Goal: Transaction & Acquisition: Purchase product/service

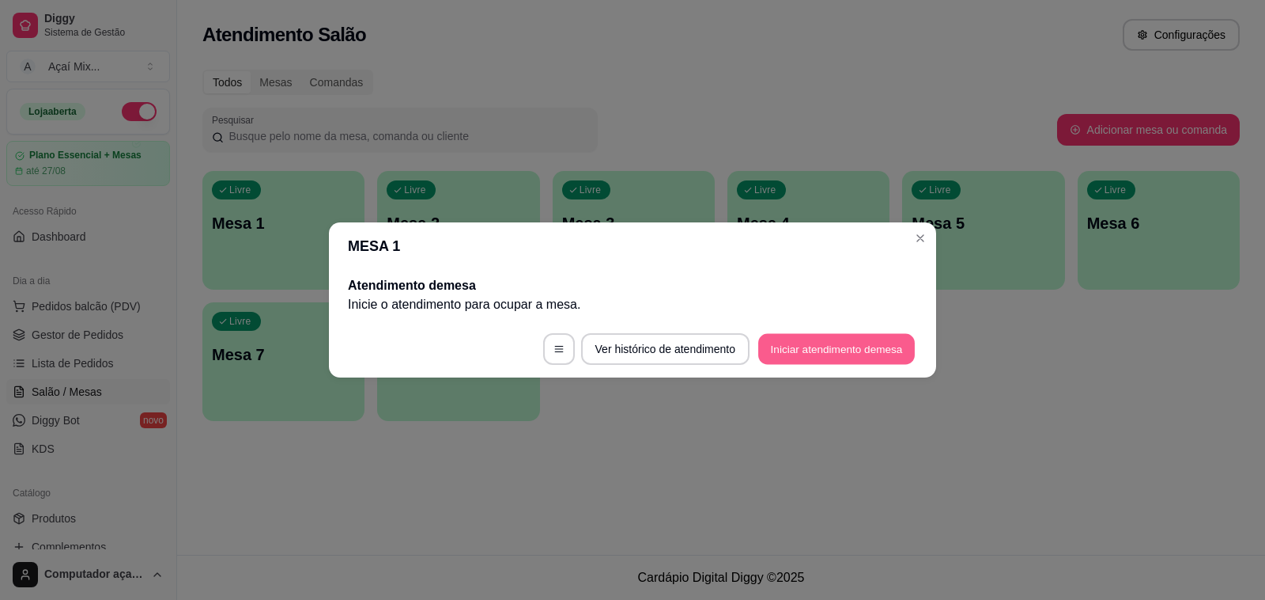
click at [888, 336] on button "Iniciar atendimento de mesa" at bounding box center [836, 349] width 157 height 31
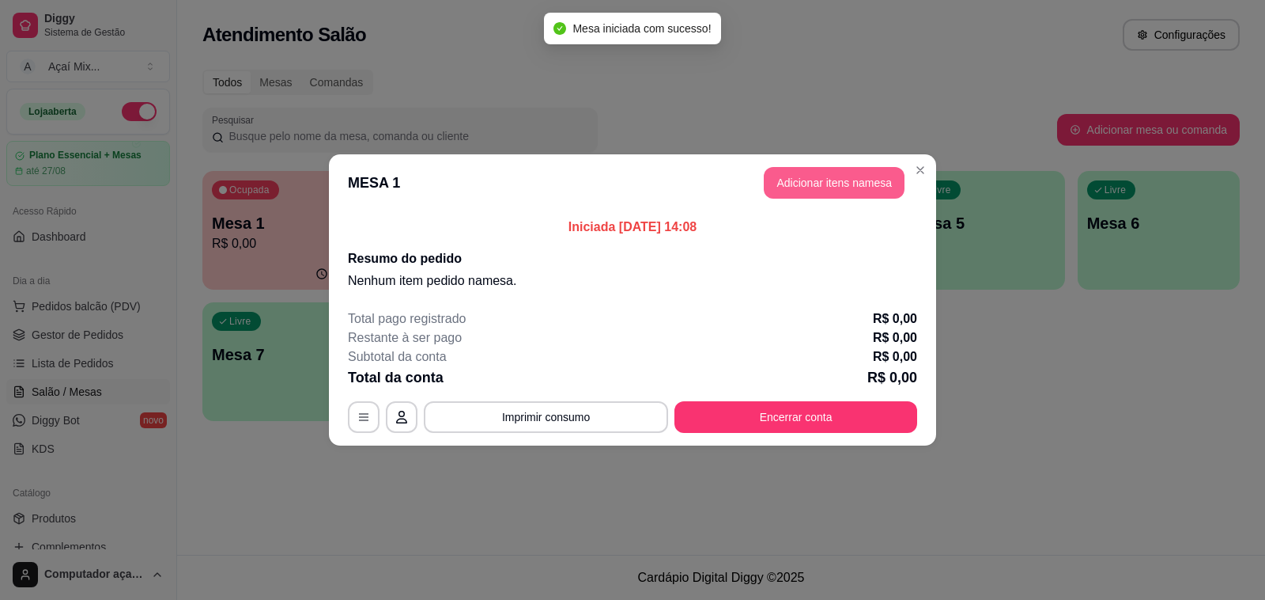
click at [850, 184] on button "Adicionar itens na mesa" at bounding box center [834, 183] width 141 height 32
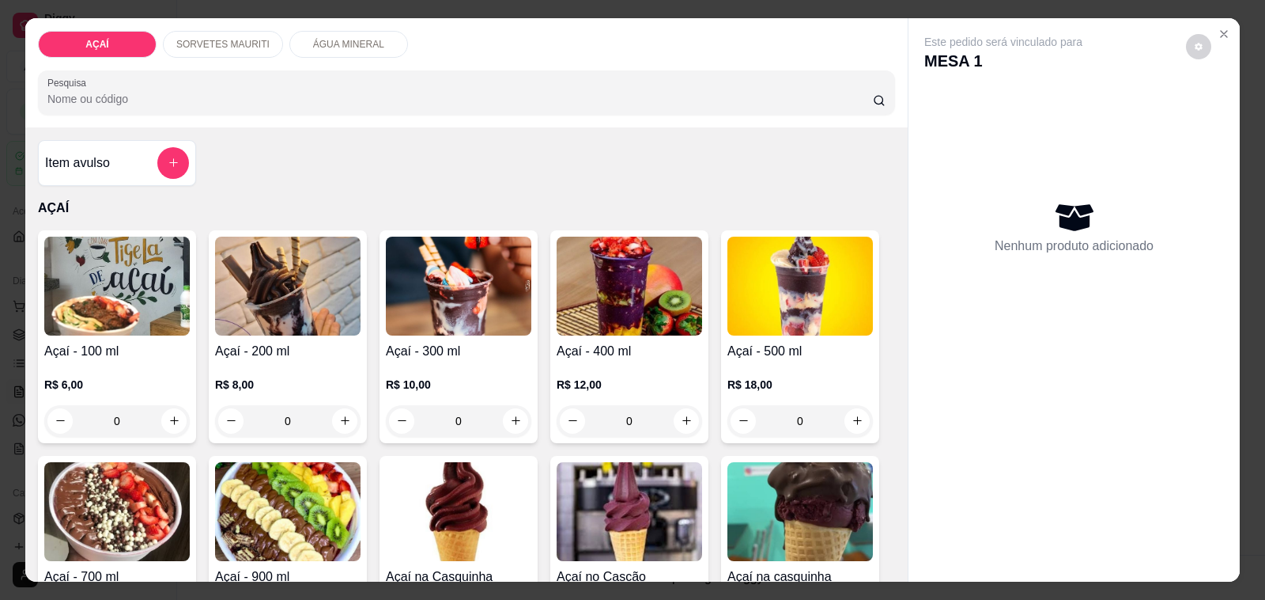
click at [234, 362] on div "R$ 8,00 0" at bounding box center [288, 399] width 146 height 76
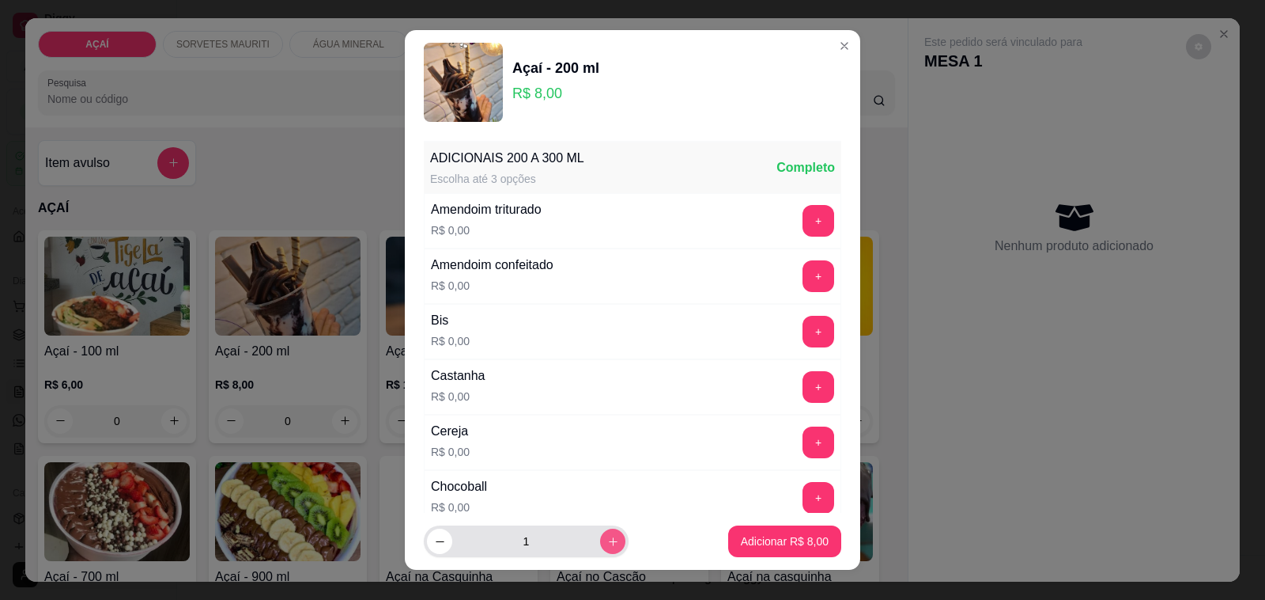
click at [607, 543] on icon "increase-product-quantity" at bounding box center [613, 541] width 12 height 12
type input "2"
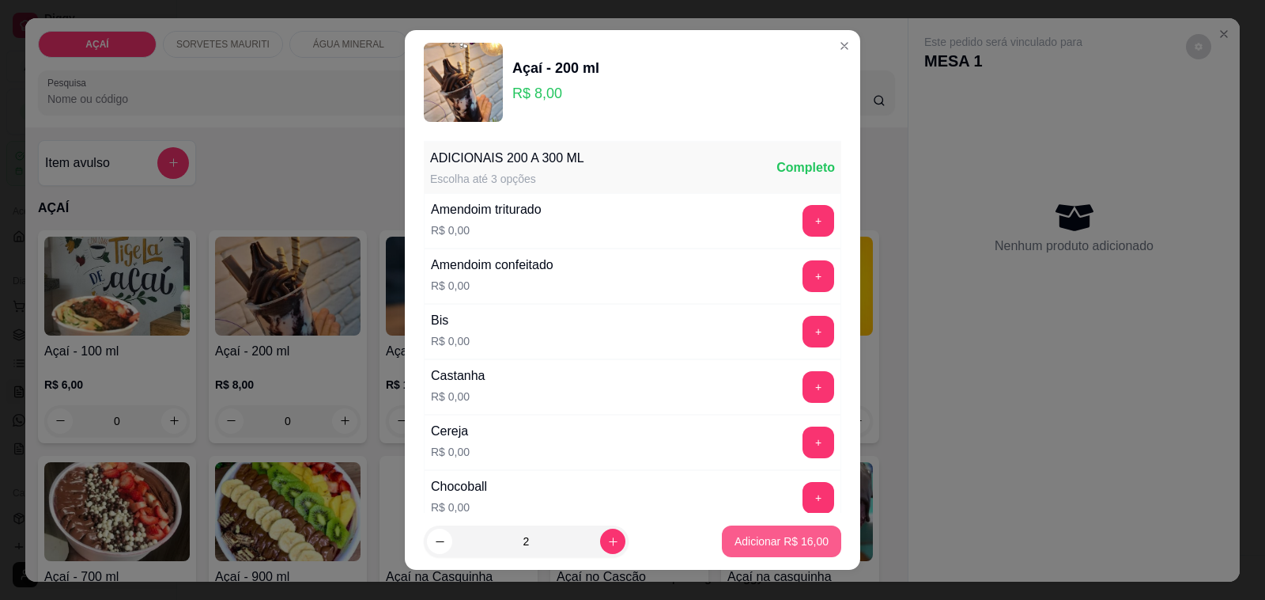
click at [749, 550] on button "Adicionar R$ 16,00" at bounding box center [781, 541] width 119 height 32
type input "2"
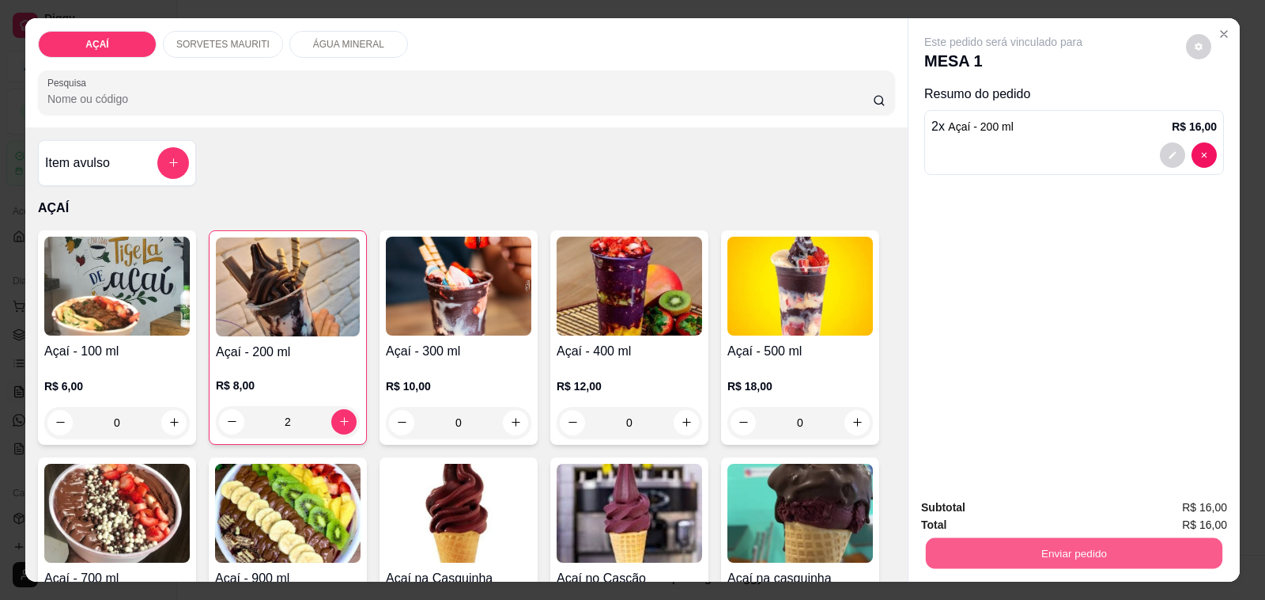
click at [1131, 562] on div "Subtotal R$ 16,00 Total R$ 16,00 Enviar pedido" at bounding box center [1074, 534] width 331 height 96
click at [1018, 558] on button "Enviar pedido" at bounding box center [1074, 553] width 306 height 32
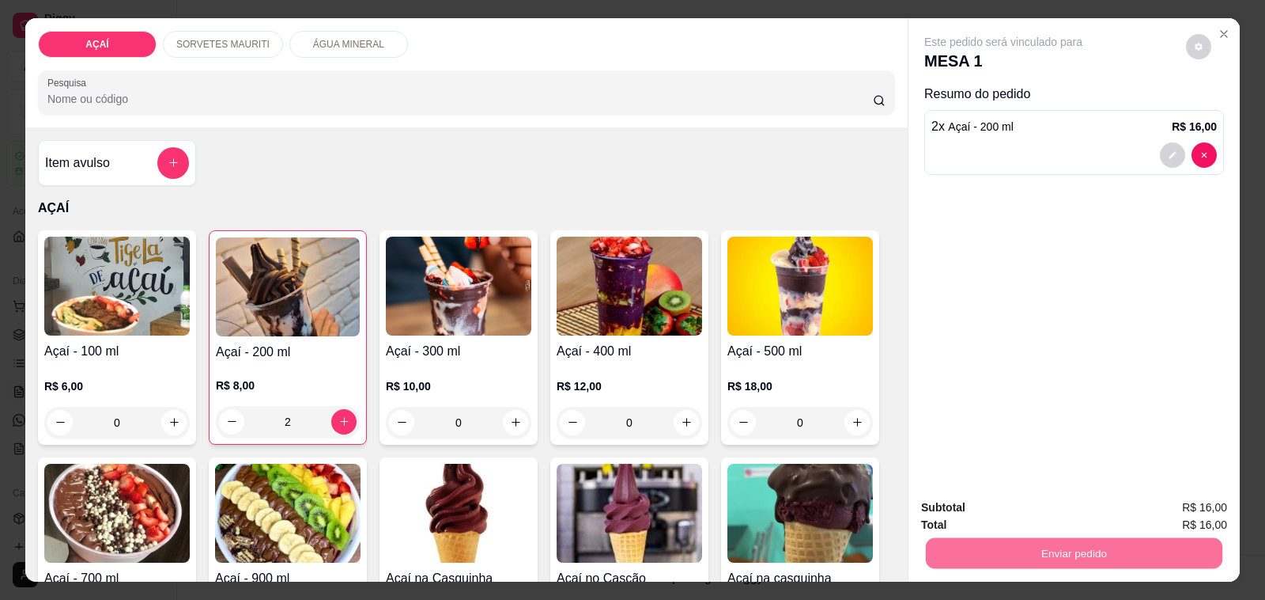
click at [959, 500] on button "Não registrar e enviar pedido" at bounding box center [1021, 507] width 160 height 29
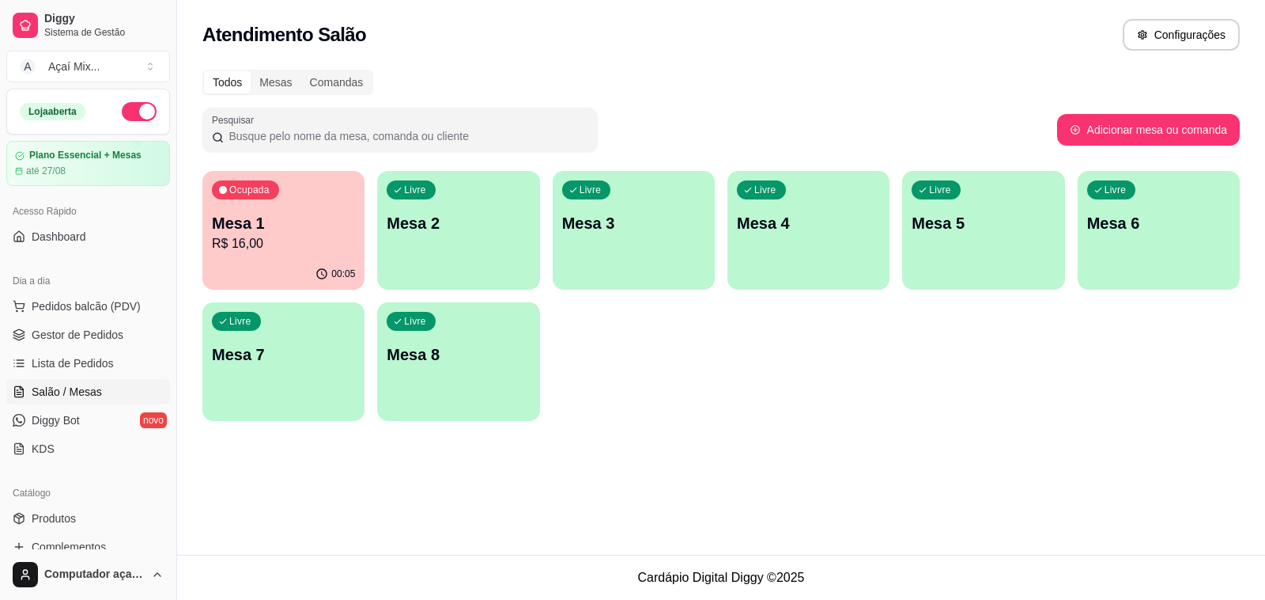
click at [412, 259] on div "Livre Mesa 2" at bounding box center [458, 221] width 162 height 100
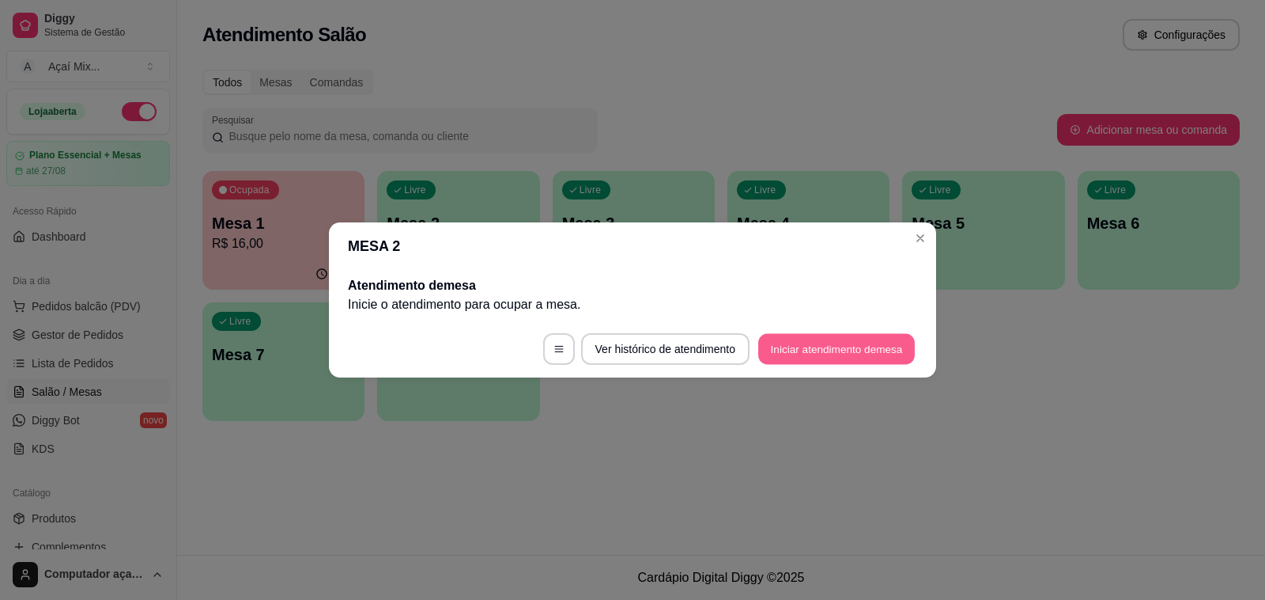
click at [845, 354] on button "Iniciar atendimento de mesa" at bounding box center [836, 349] width 157 height 31
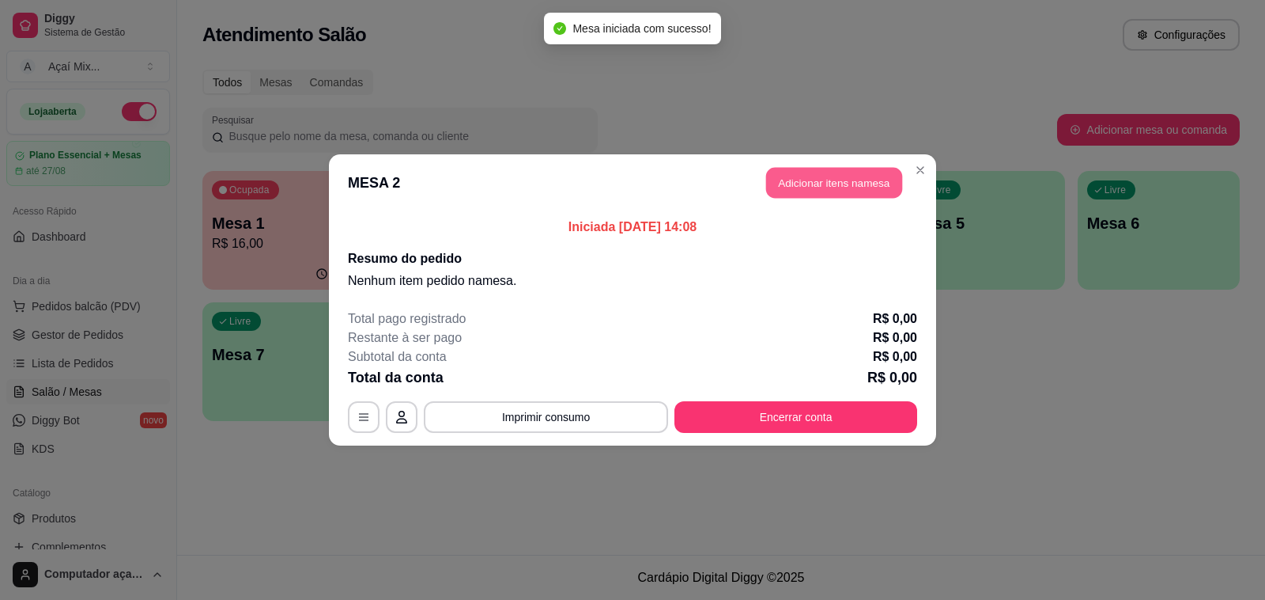
click at [815, 172] on button "Adicionar itens na mesa" at bounding box center [834, 183] width 136 height 31
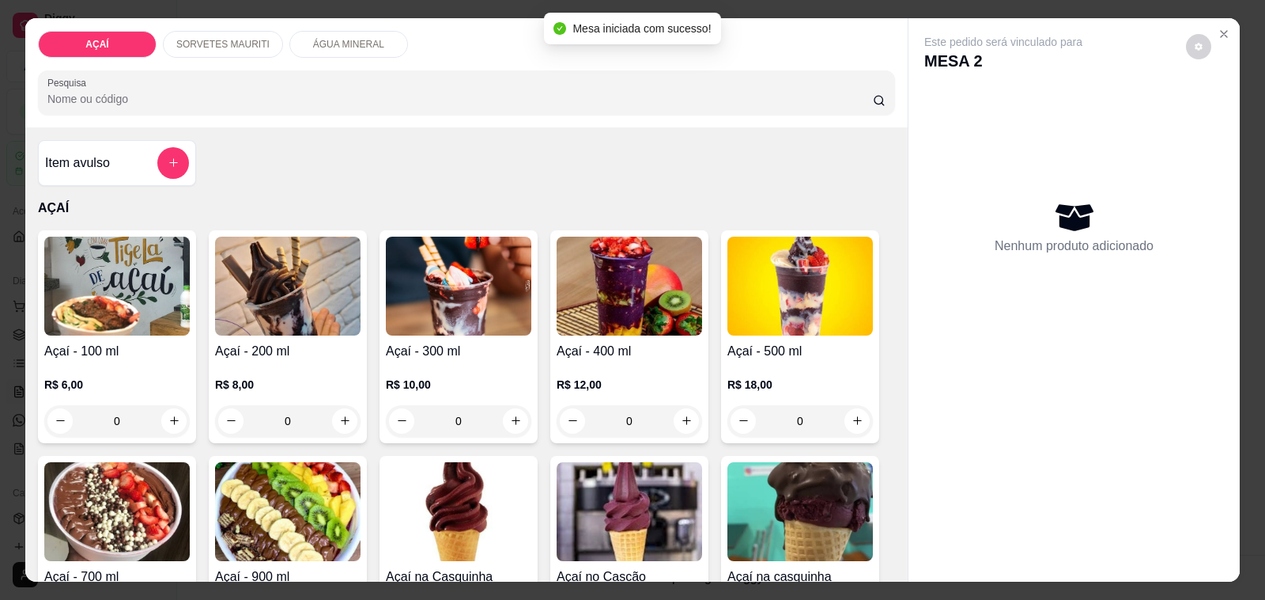
click at [242, 368] on div "R$ 8,00 0" at bounding box center [288, 399] width 146 height 76
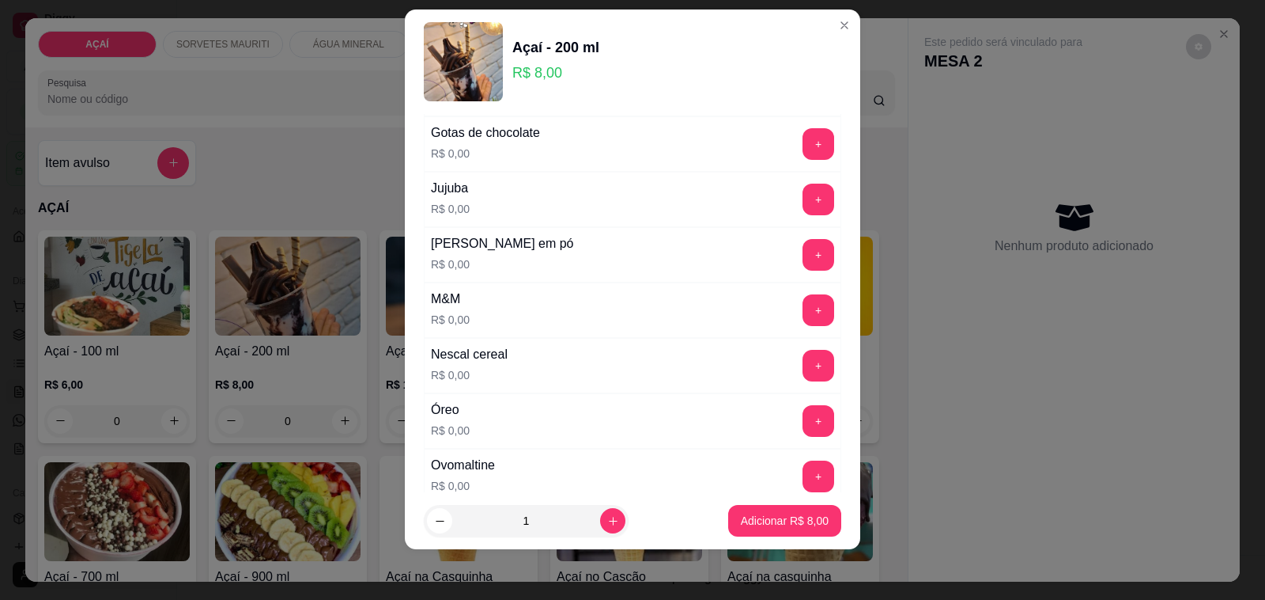
scroll to position [1483, 0]
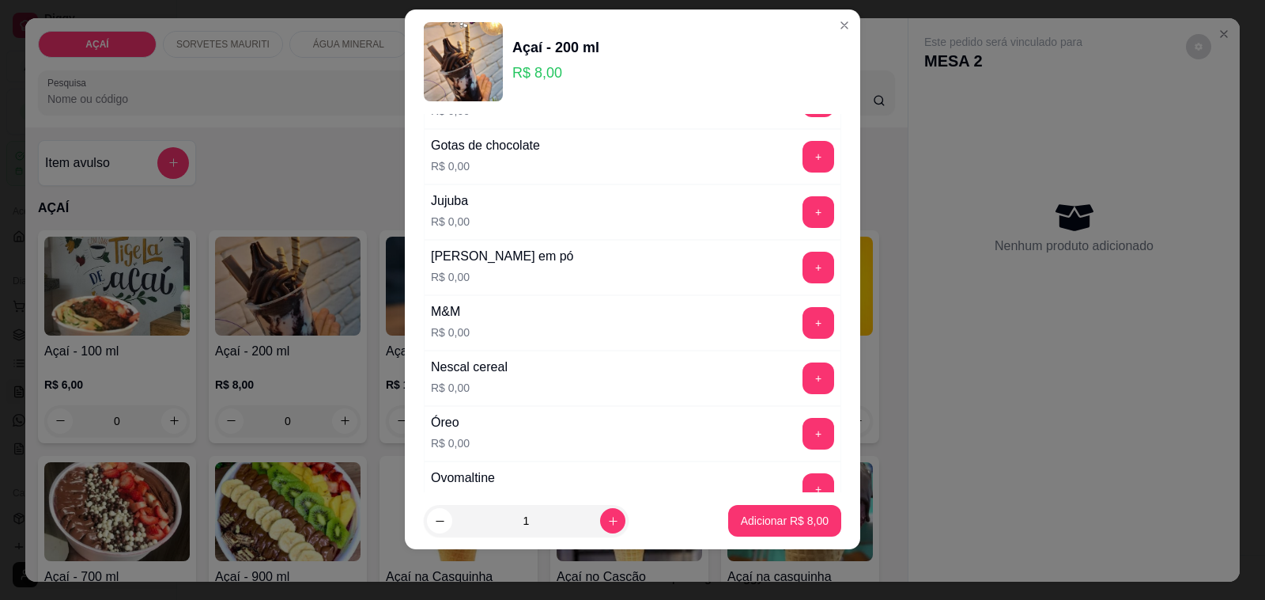
click at [796, 281] on div "+" at bounding box center [818, 268] width 44 height 32
click at [804, 283] on button "+" at bounding box center [819, 267] width 31 height 31
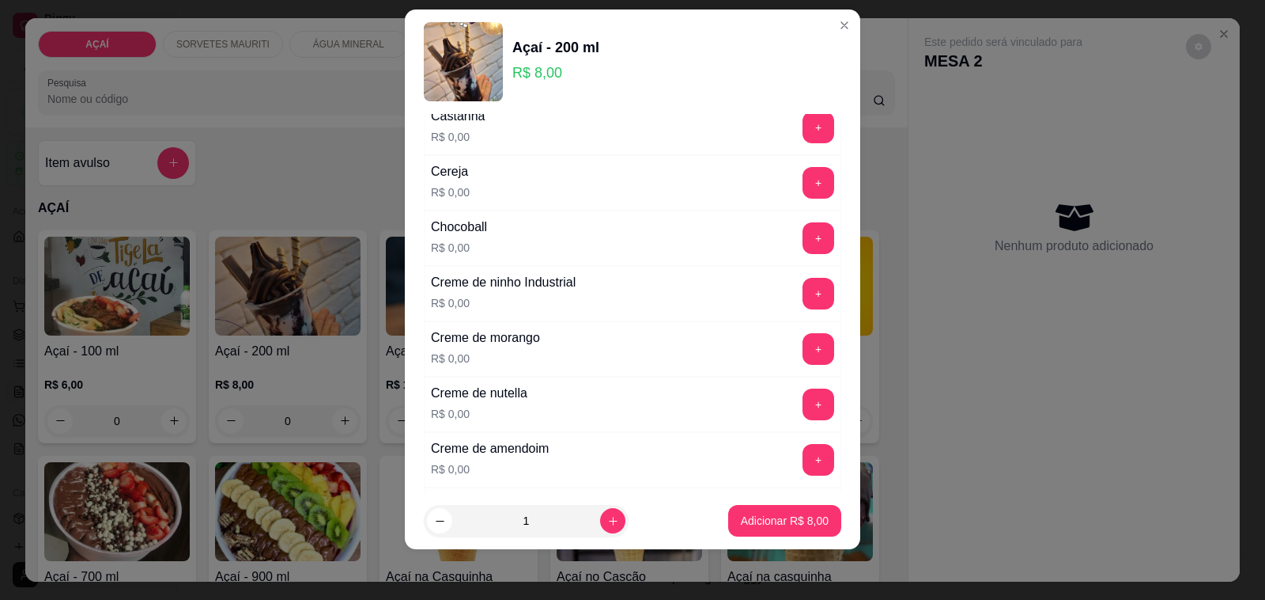
scroll to position [0, 0]
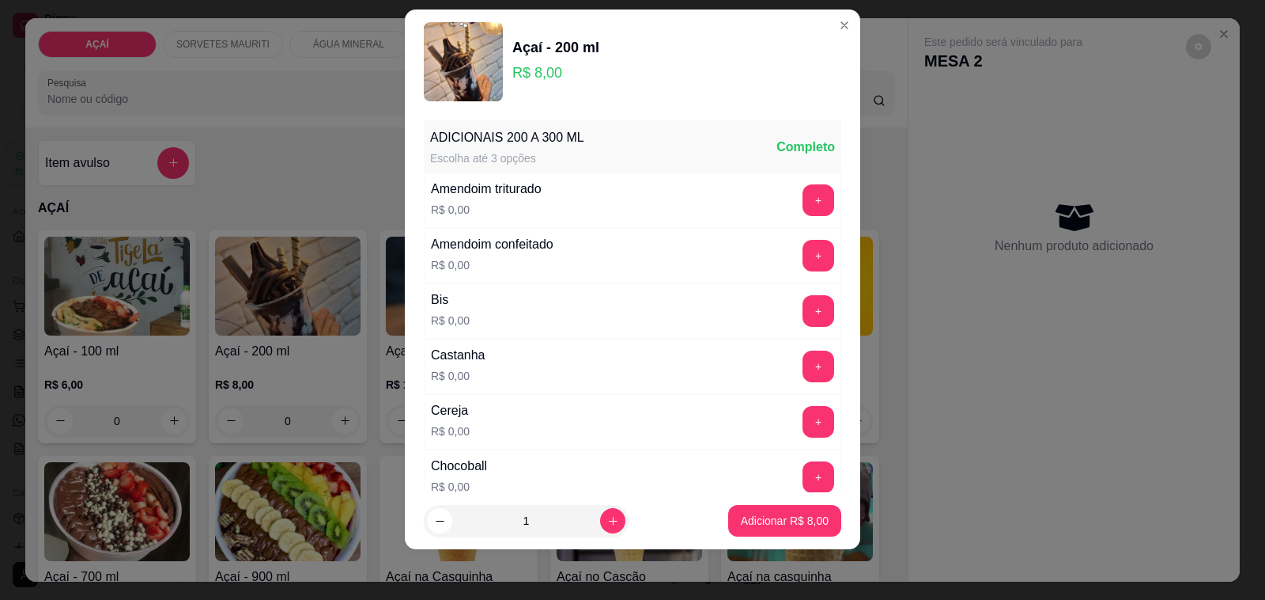
drag, startPoint x: 797, startPoint y: 368, endPoint x: 784, endPoint y: 373, distance: 14.5
click at [796, 373] on div "+" at bounding box center [818, 366] width 44 height 32
click at [803, 373] on button "+" at bounding box center [819, 366] width 32 height 32
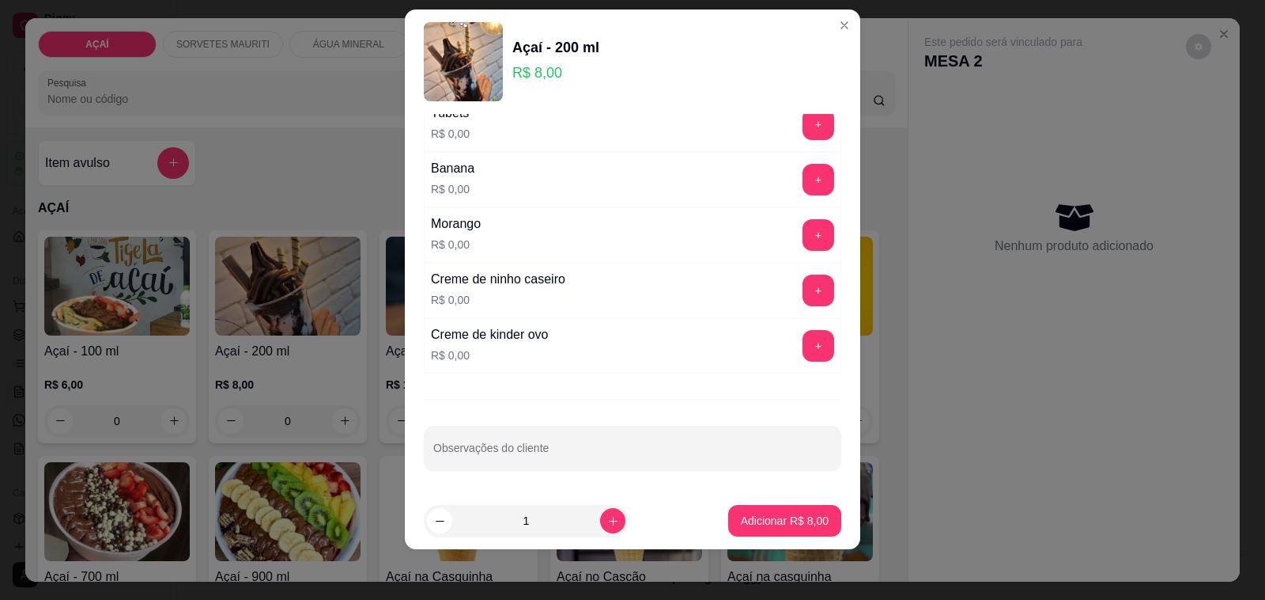
scroll to position [2082, 0]
click at [804, 340] on button "+" at bounding box center [819, 346] width 31 height 31
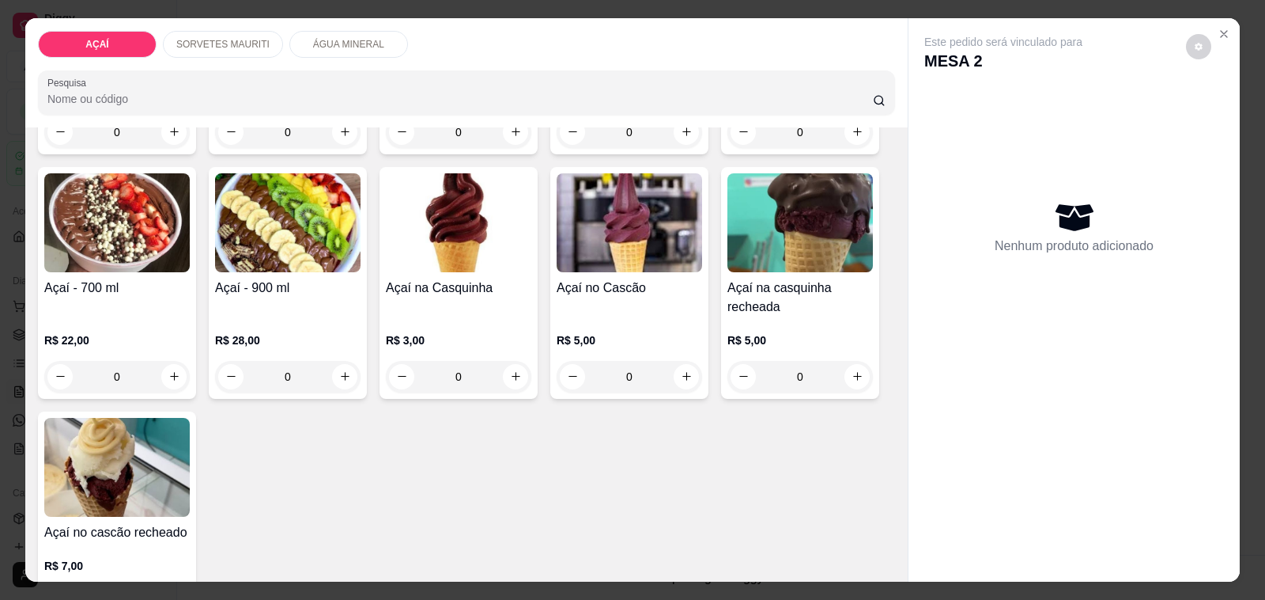
scroll to position [198, 0]
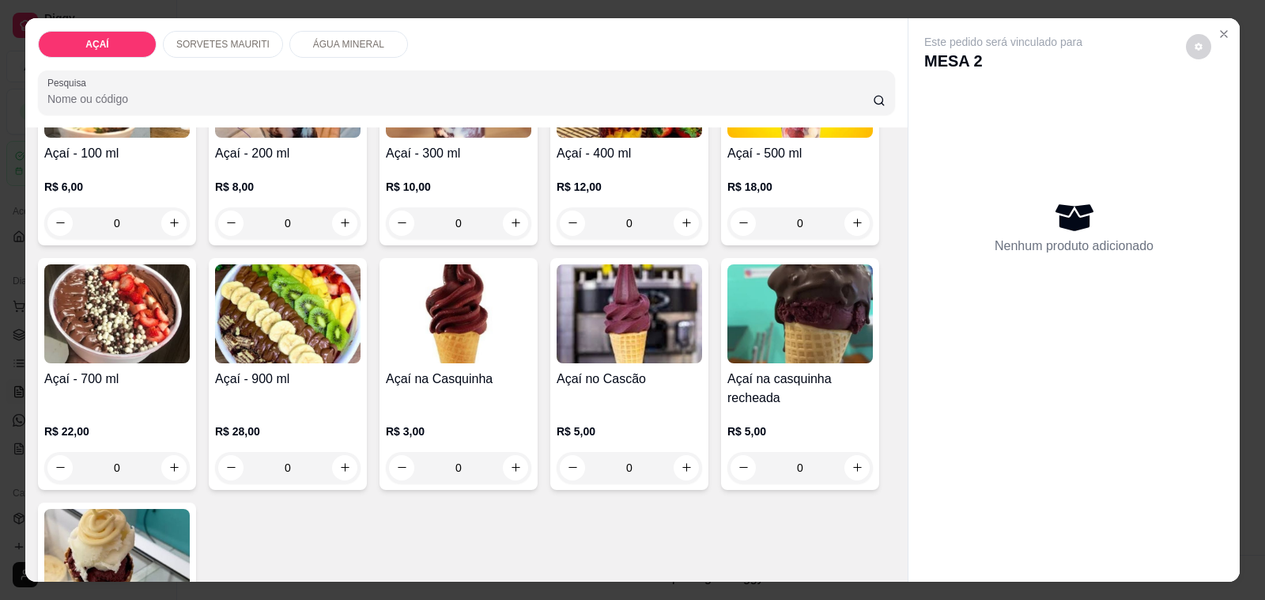
click at [274, 318] on img at bounding box center [288, 313] width 146 height 99
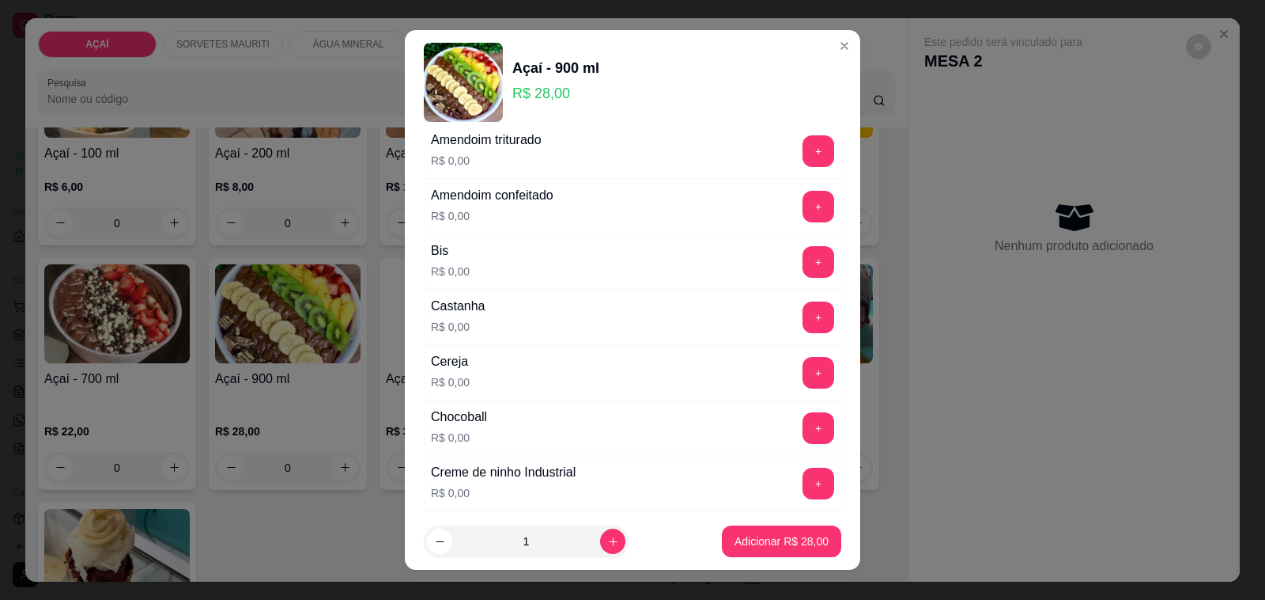
scroll to position [99, 0]
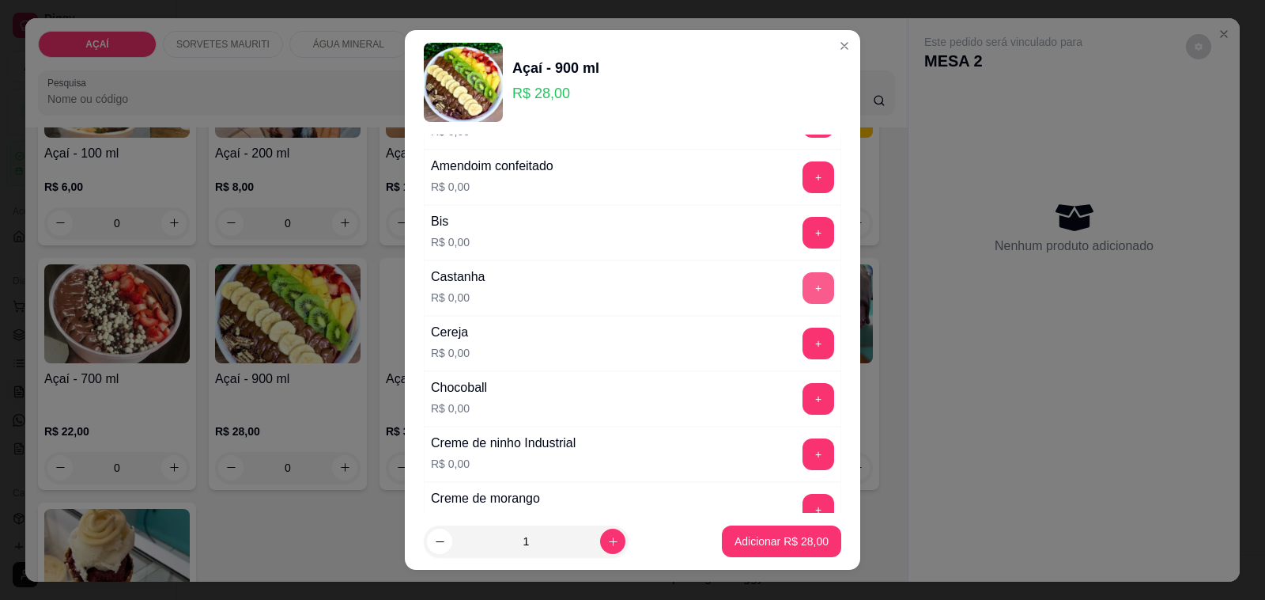
click at [803, 285] on button "+" at bounding box center [819, 288] width 32 height 32
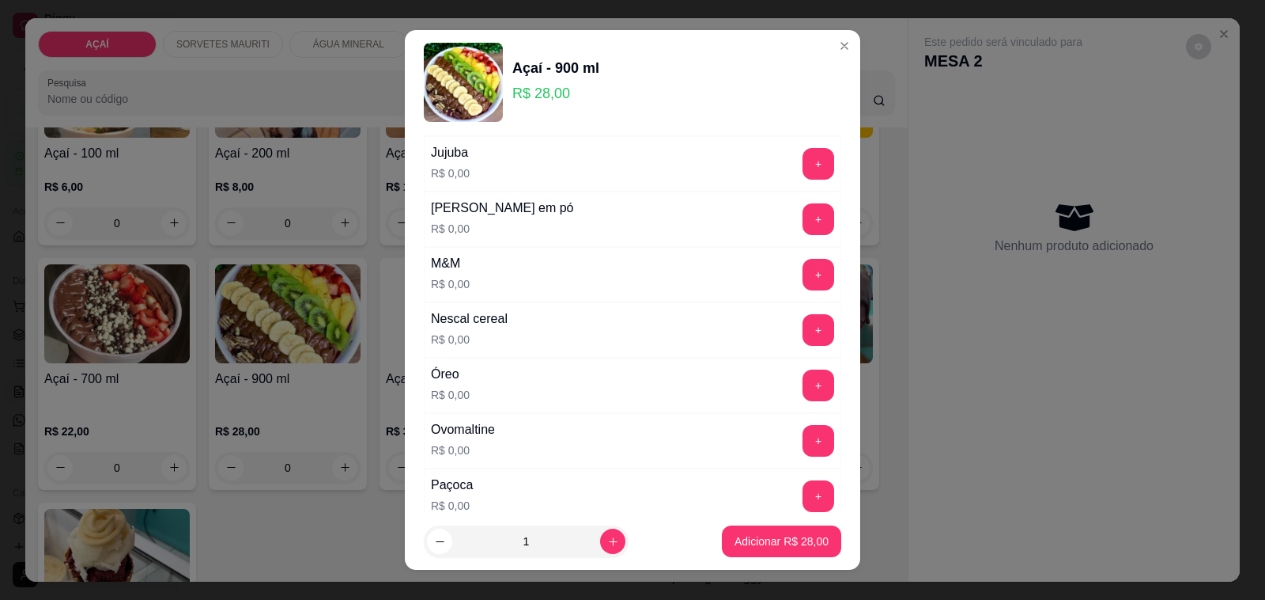
scroll to position [1582, 0]
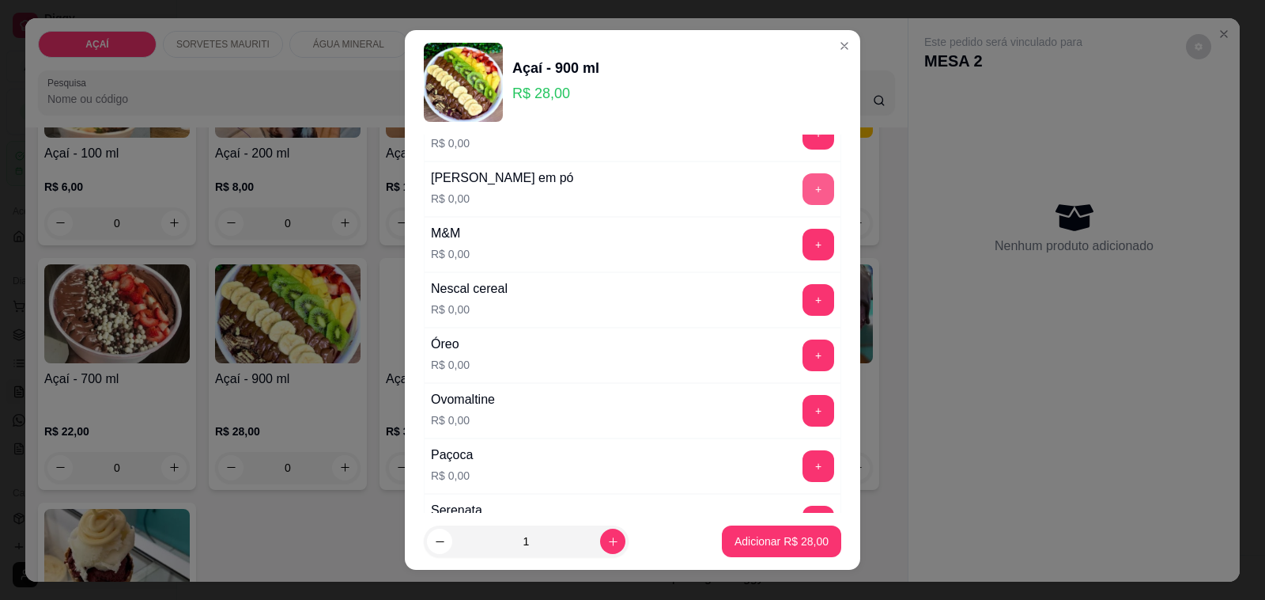
click at [803, 205] on button "+" at bounding box center [819, 189] width 32 height 32
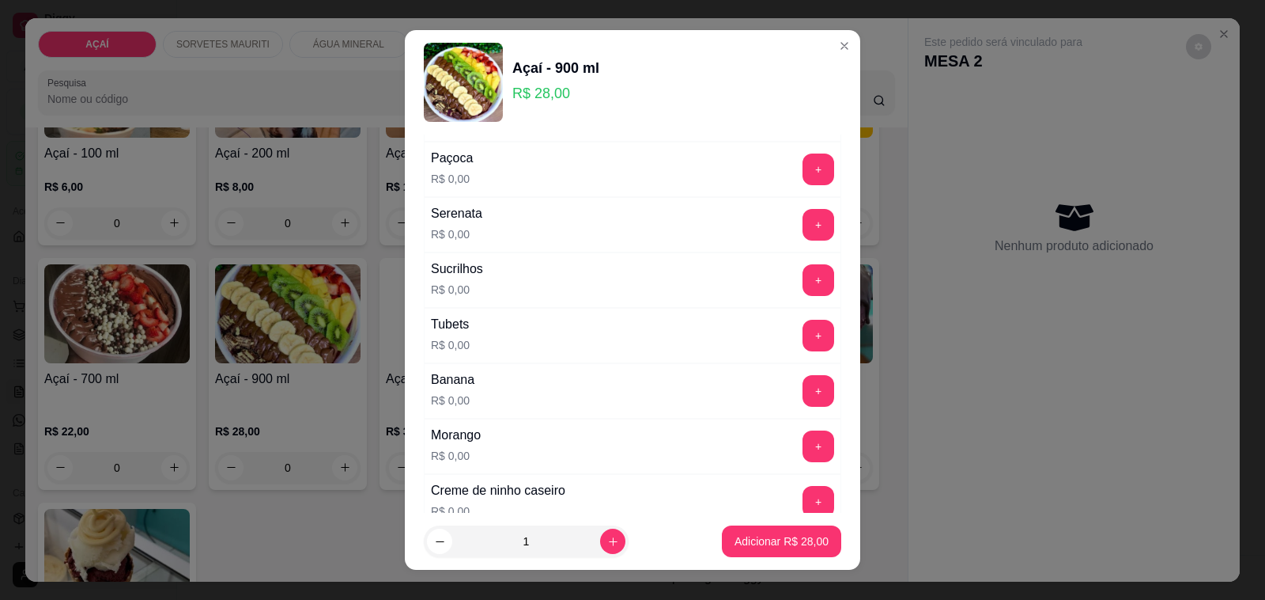
scroll to position [2082, 0]
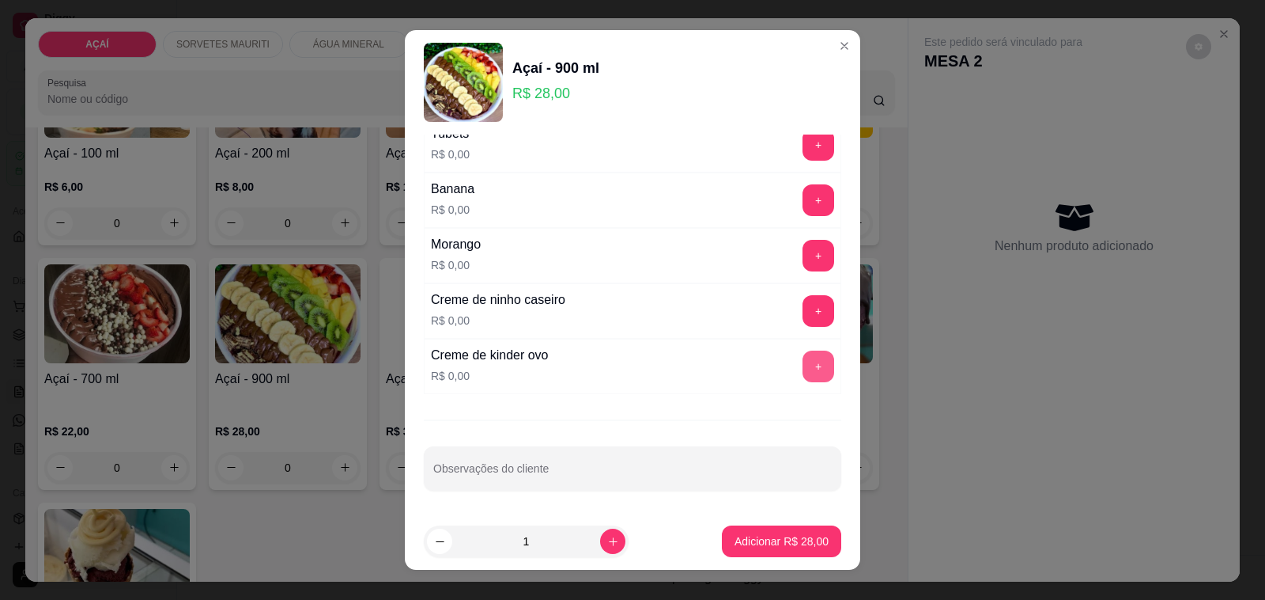
click at [803, 376] on button "+" at bounding box center [819, 366] width 32 height 32
click at [803, 323] on button "+" at bounding box center [819, 311] width 32 height 32
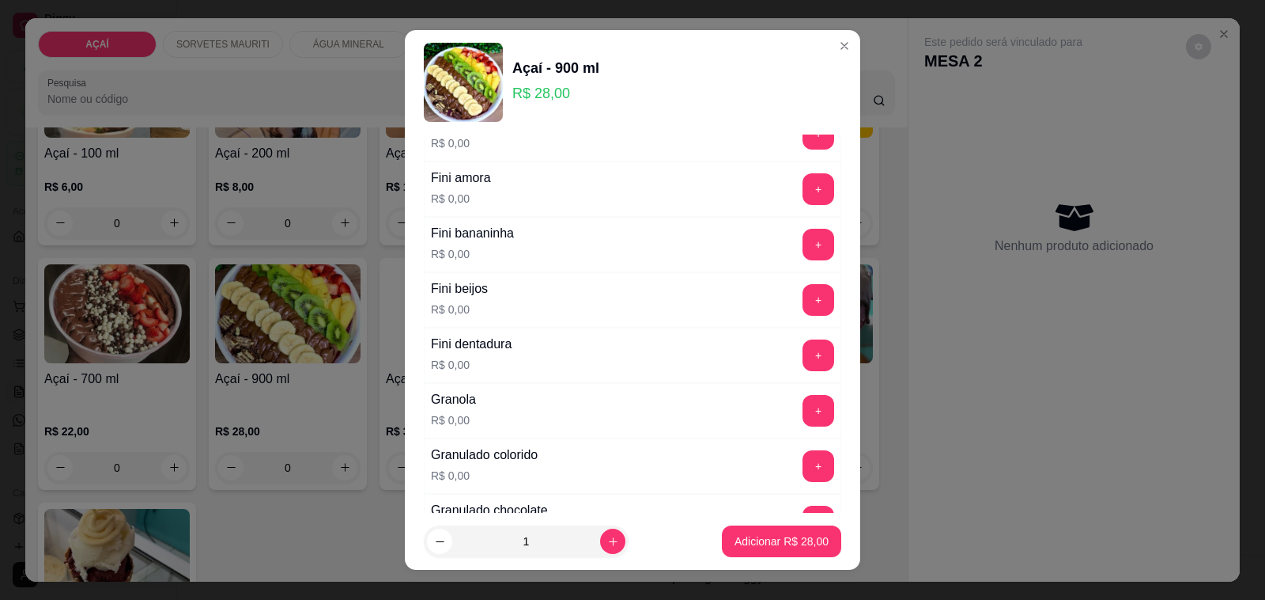
scroll to position [1094, 0]
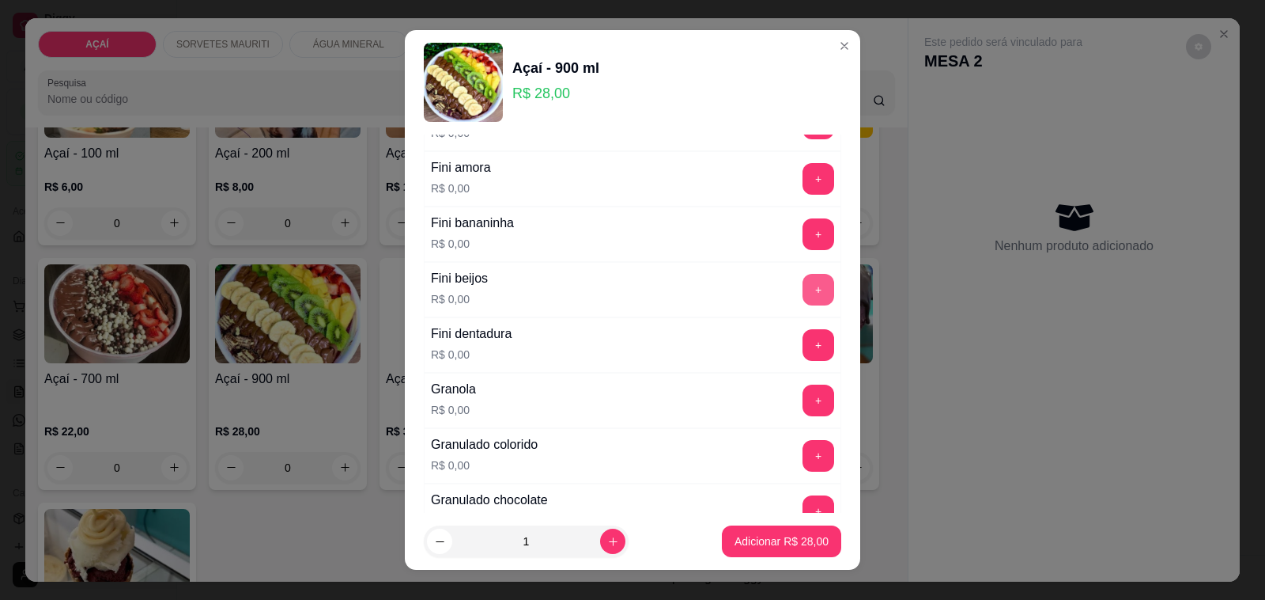
click at [803, 295] on button "+" at bounding box center [819, 290] width 32 height 32
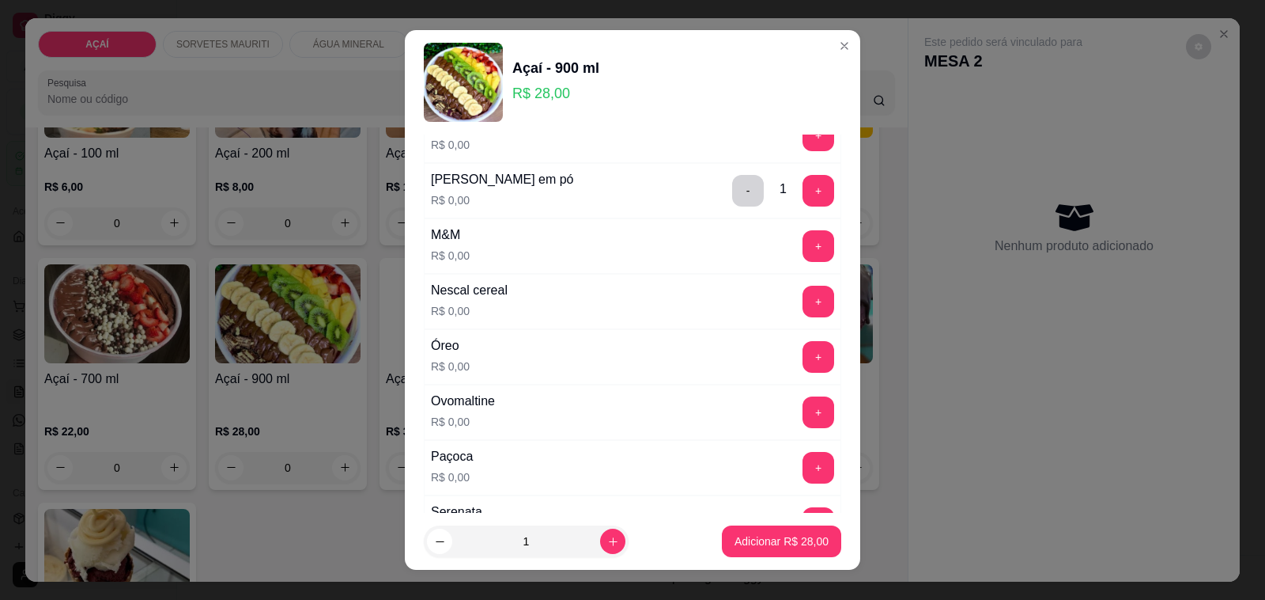
scroll to position [1582, 0]
click at [804, 249] on button "+" at bounding box center [819, 244] width 31 height 31
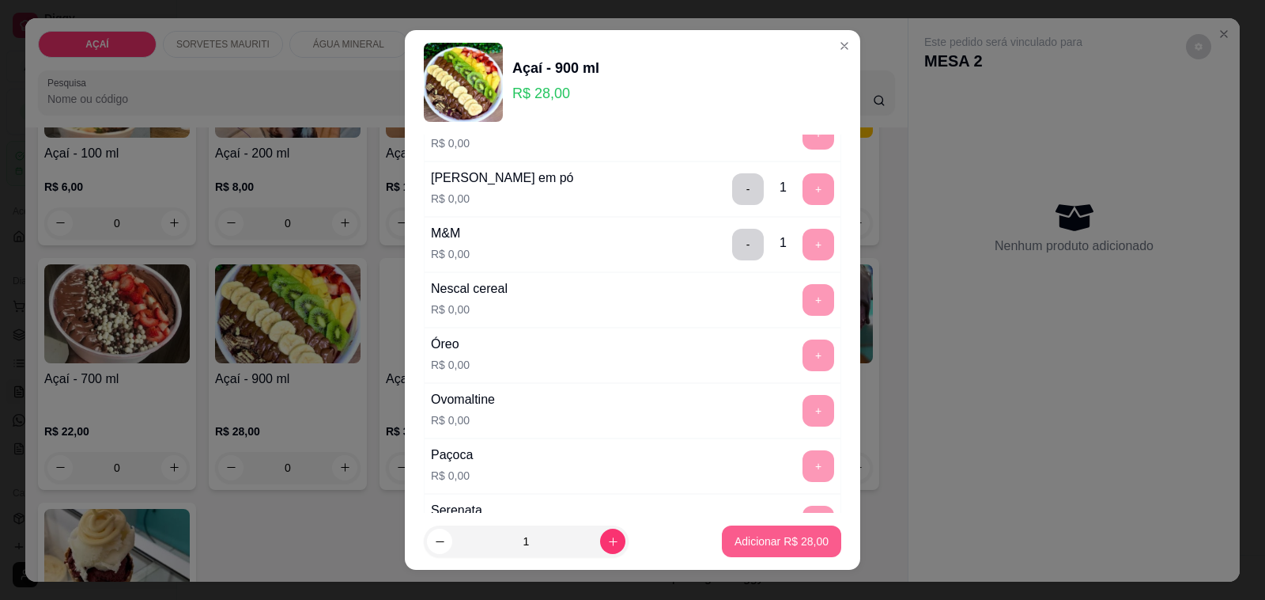
click at [766, 544] on p "Adicionar R$ 28,00" at bounding box center [782, 541] width 94 height 16
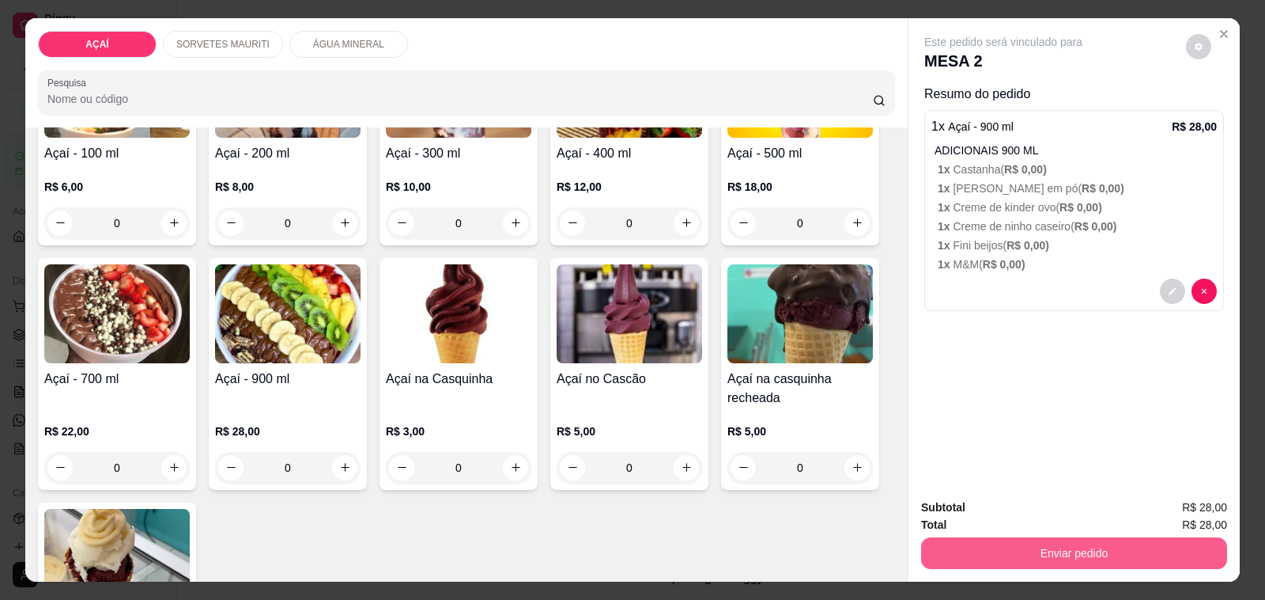
click at [937, 543] on button "Enviar pedido" at bounding box center [1074, 553] width 306 height 32
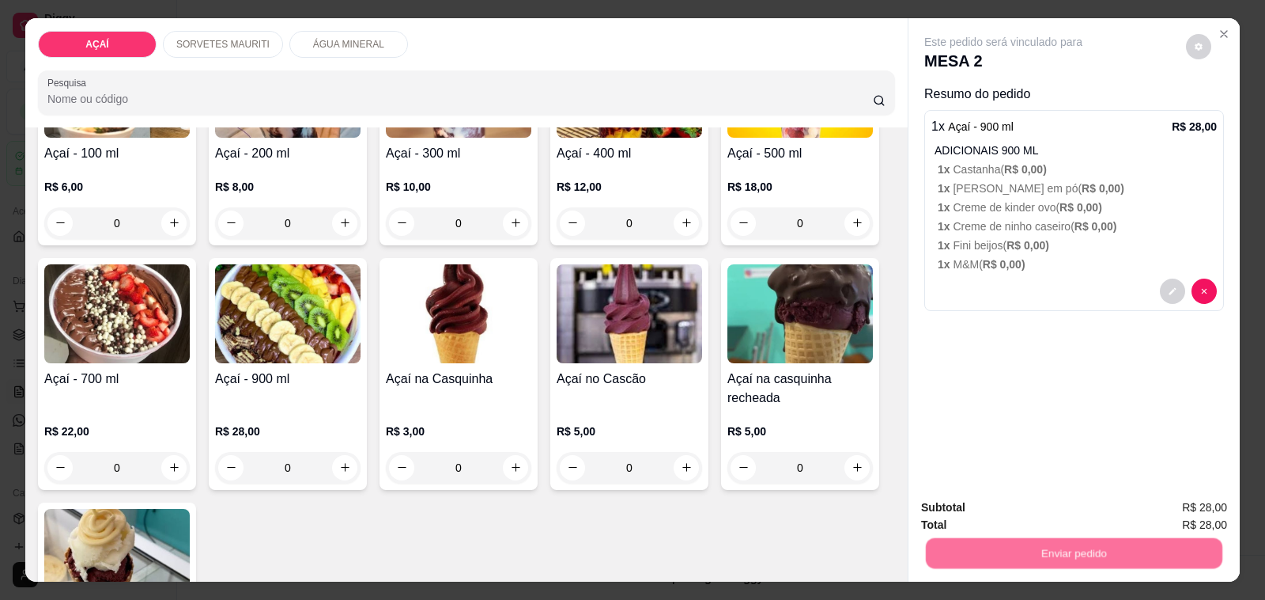
click at [966, 511] on button "Não registrar e enviar pedido" at bounding box center [1021, 507] width 160 height 29
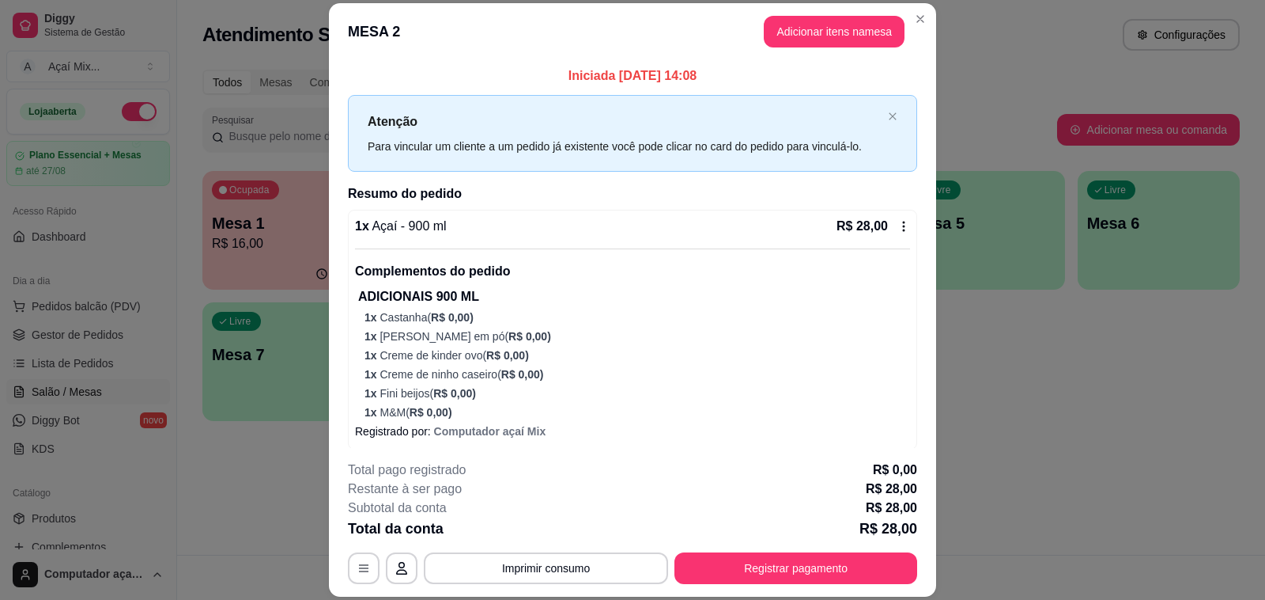
click at [831, 13] on header "MESA 2 Adicionar itens na mesa" at bounding box center [632, 31] width 607 height 57
click at [833, 25] on button "Adicionar itens na mesa" at bounding box center [834, 31] width 136 height 31
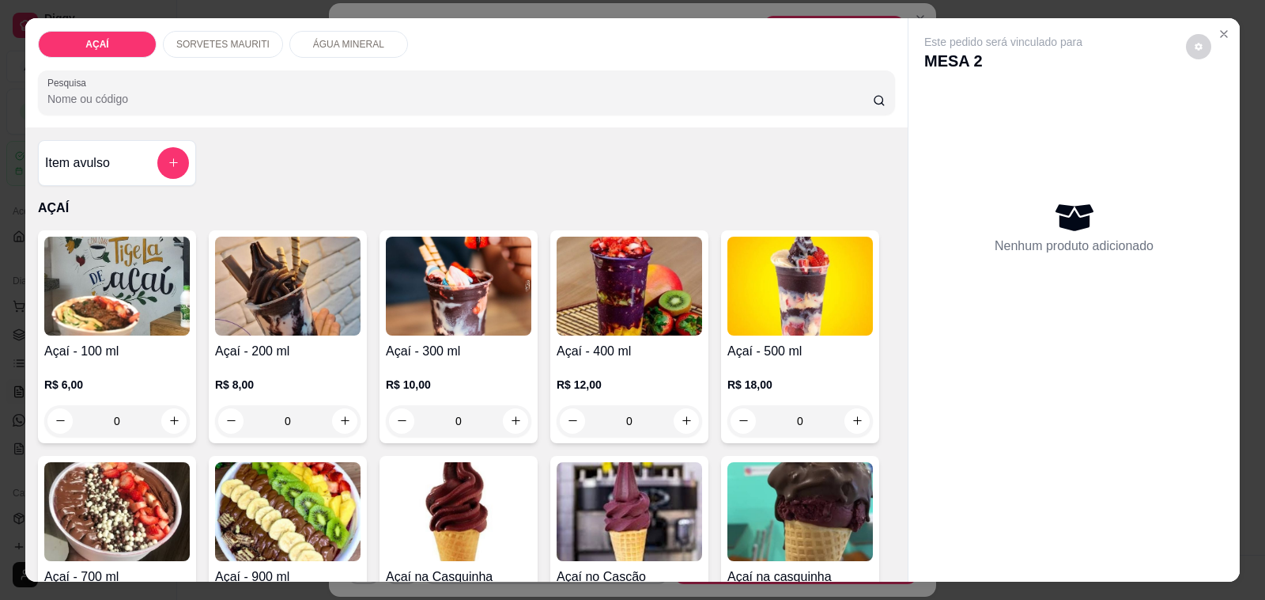
click at [195, 38] on p "SORVETES MAURITI" at bounding box center [222, 44] width 93 height 13
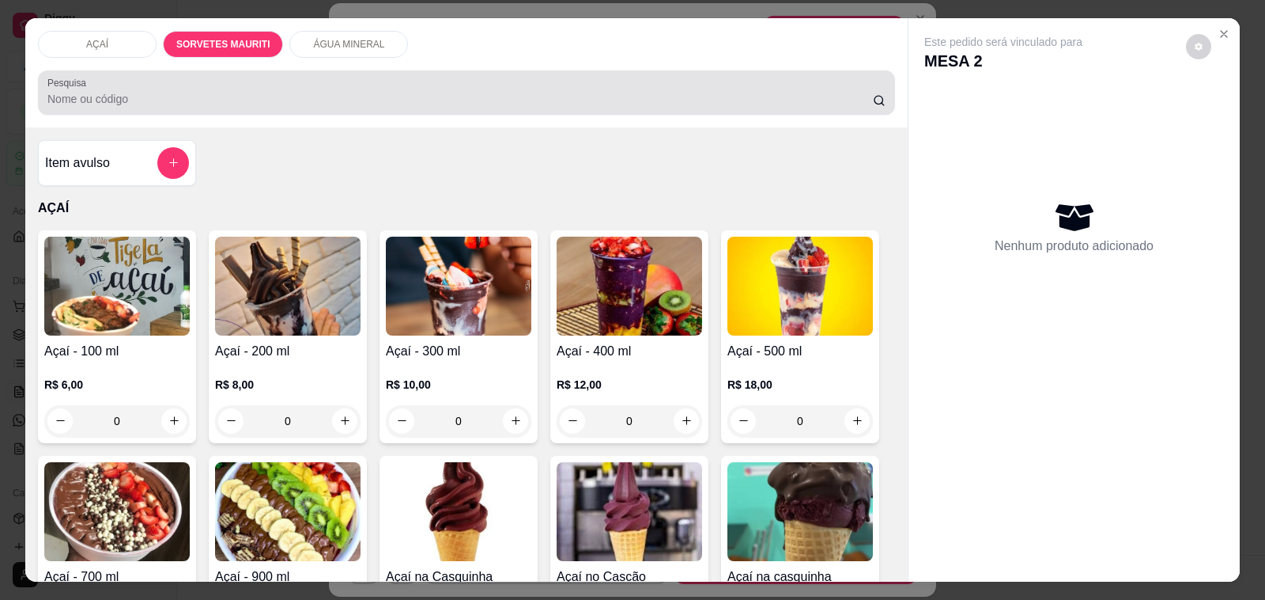
scroll to position [40, 0]
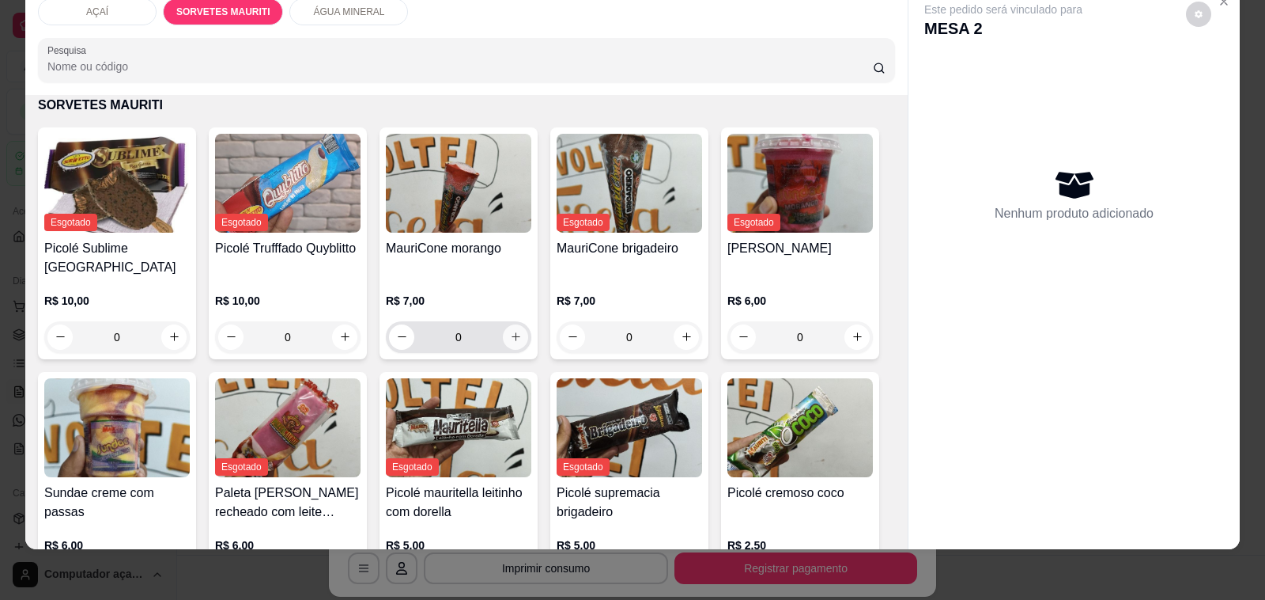
click at [510, 331] on icon "increase-product-quantity" at bounding box center [516, 337] width 12 height 12
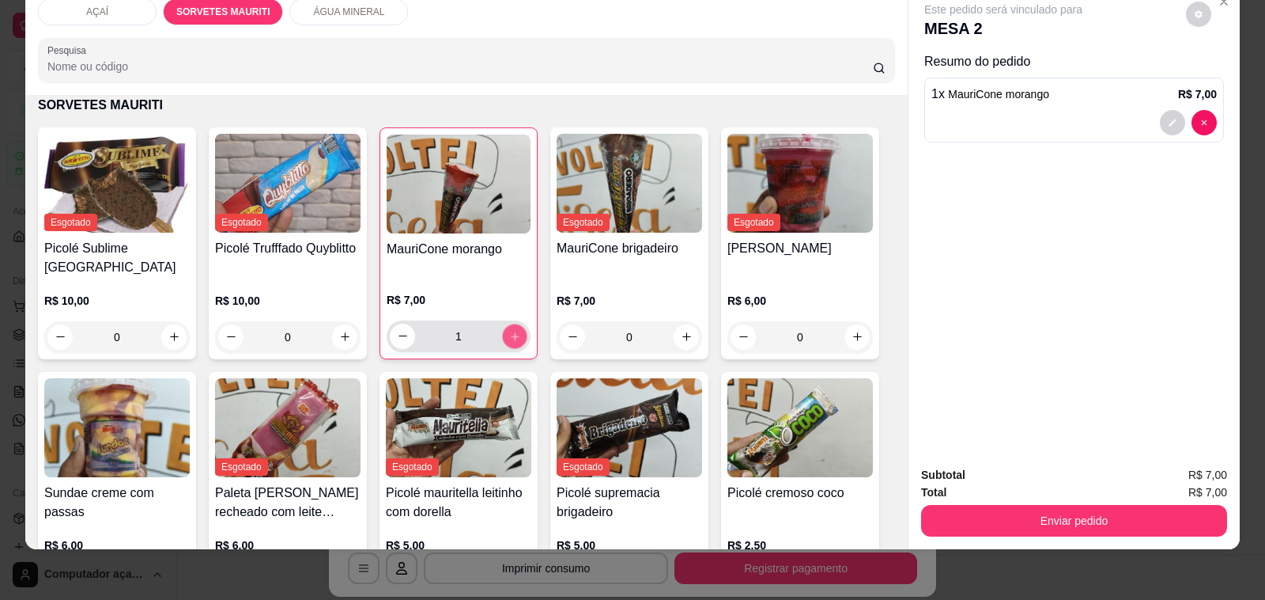
click at [509, 330] on icon "increase-product-quantity" at bounding box center [515, 336] width 12 height 12
type input "2"
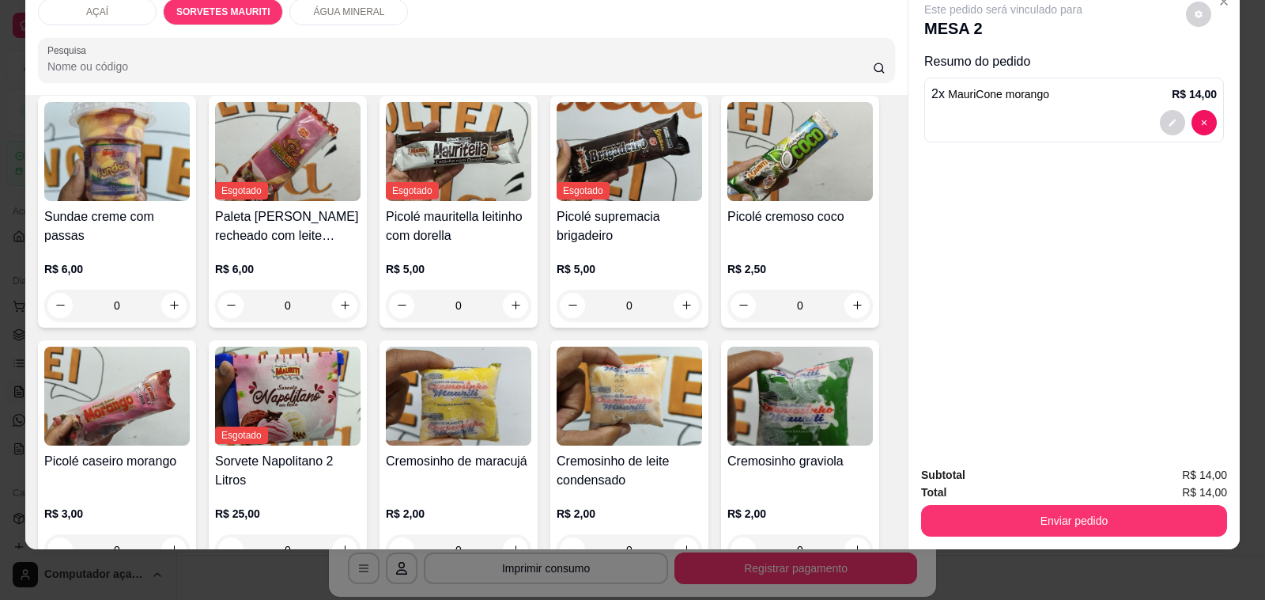
scroll to position [1094, 0]
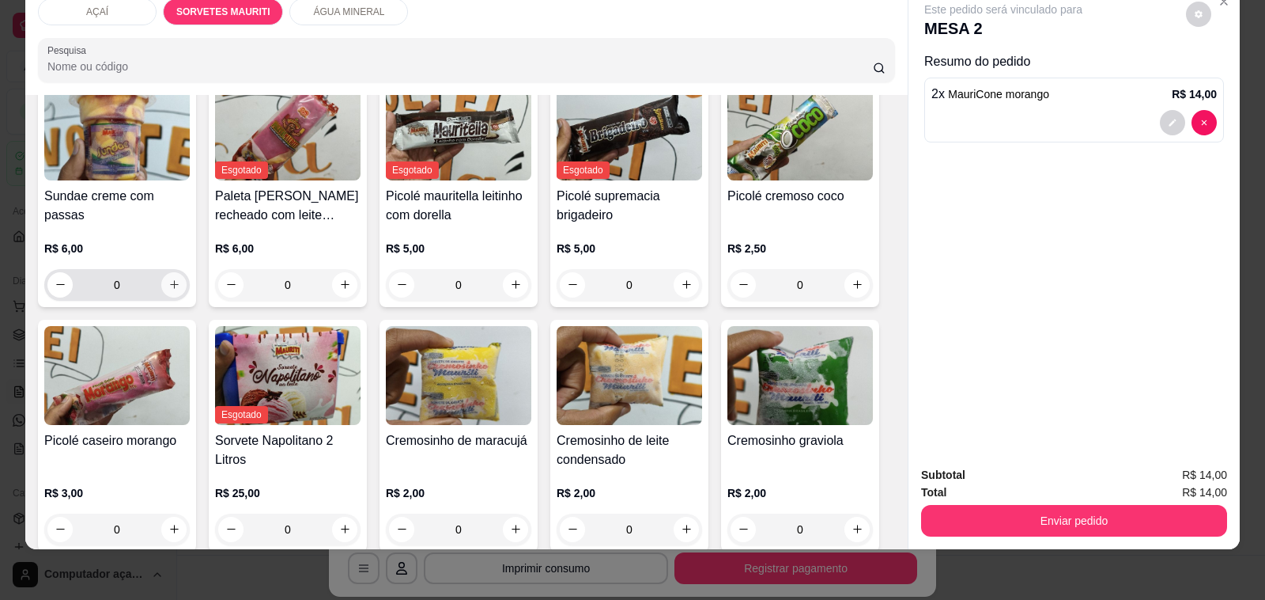
click at [163, 272] on button "increase-product-quantity" at bounding box center [173, 284] width 25 height 25
type input "1"
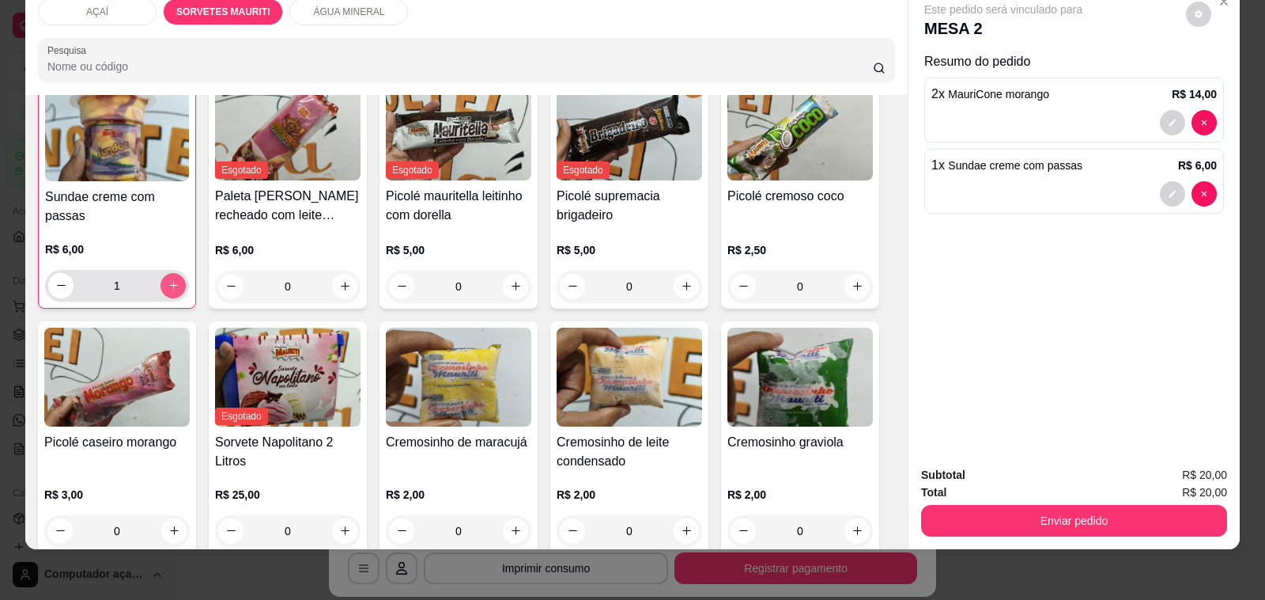
scroll to position [1095, 0]
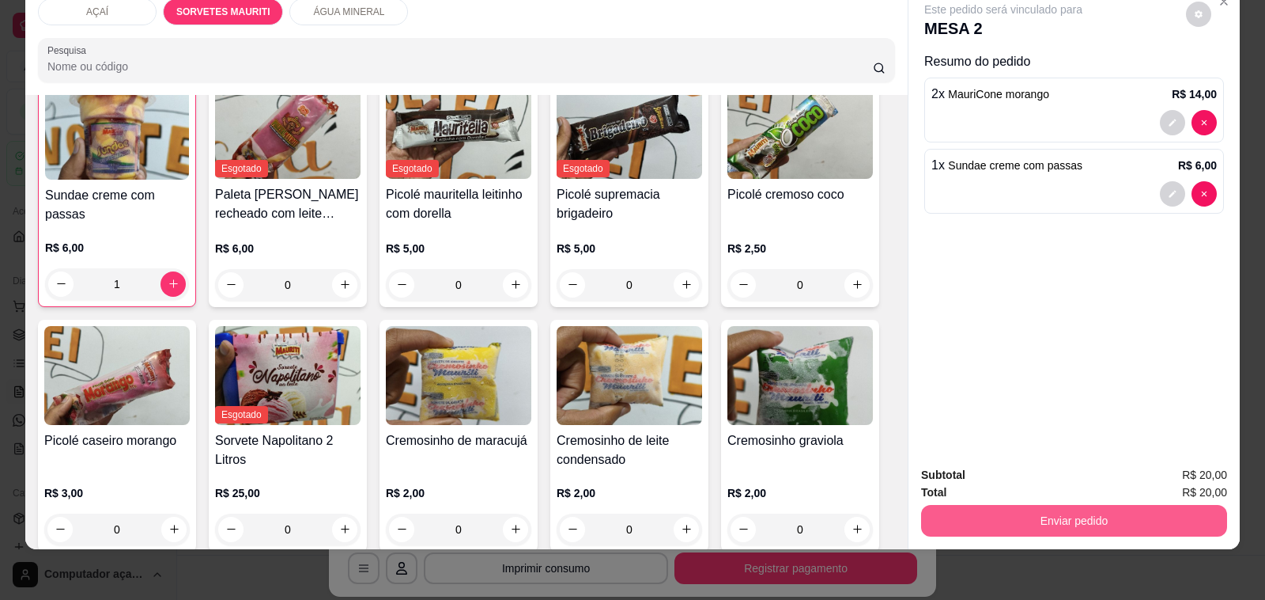
click at [1088, 505] on button "Enviar pedido" at bounding box center [1074, 521] width 306 height 32
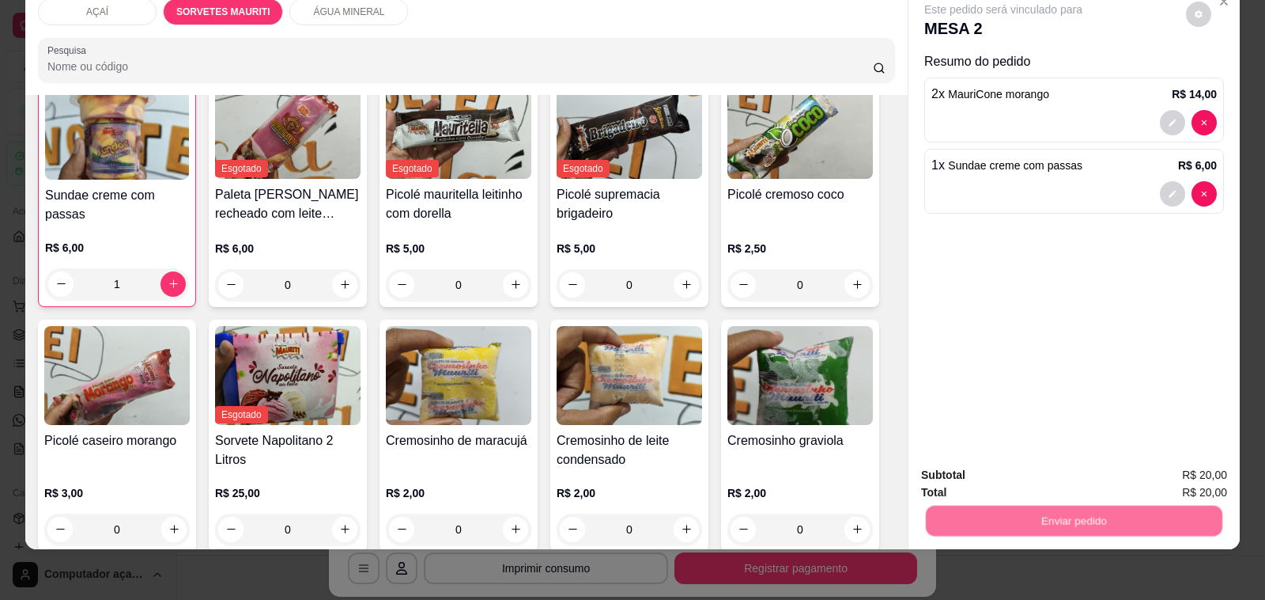
click at [1061, 477] on button "Não registrar e enviar pedido" at bounding box center [1021, 467] width 160 height 29
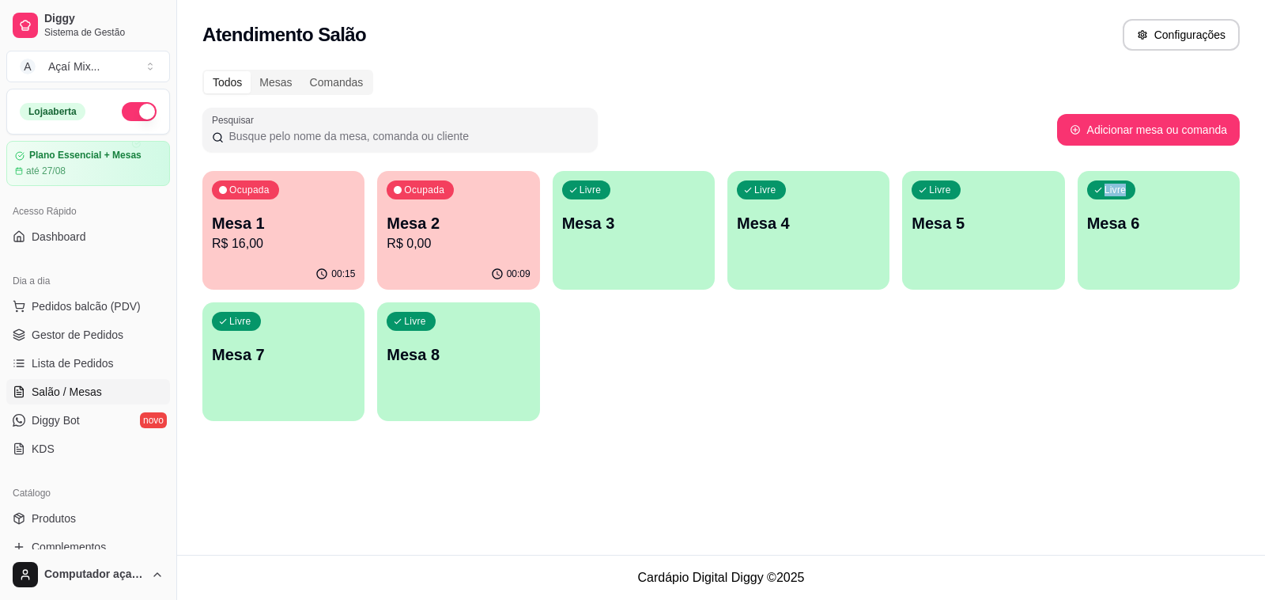
click at [1053, 456] on div "Atendimento Salão Configurações Todos Mesas Comandas Pesquisar Adicionar mesa o…" at bounding box center [721, 277] width 1088 height 554
click at [263, 270] on div "00:15" at bounding box center [283, 274] width 162 height 31
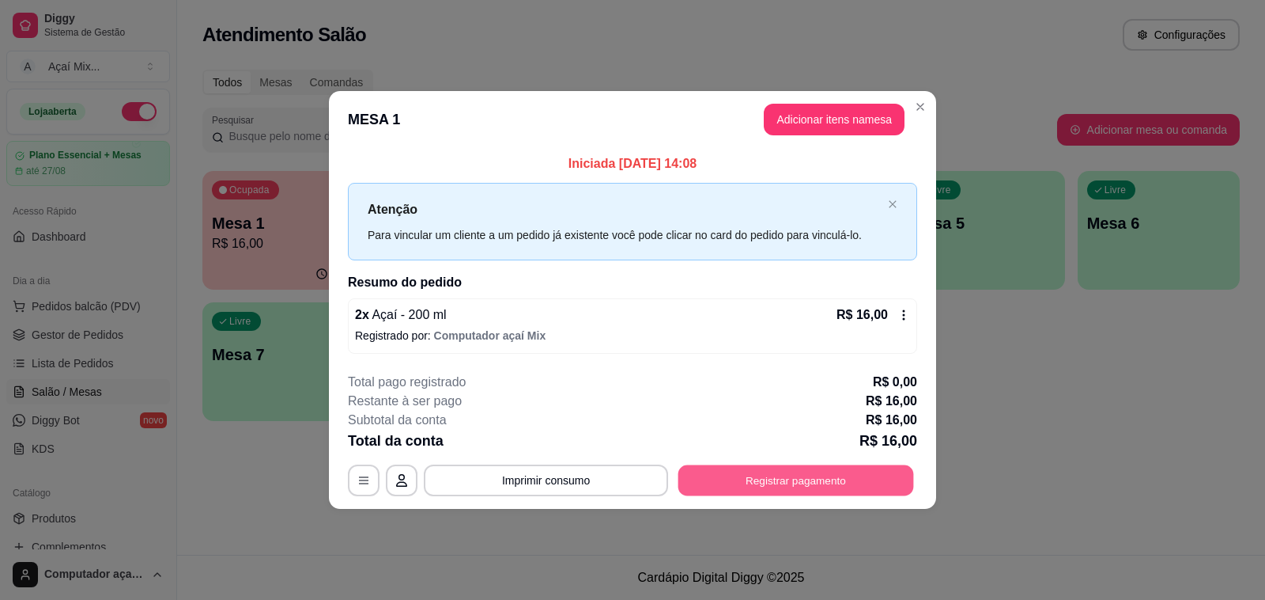
click at [811, 495] on button "Registrar pagamento" at bounding box center [797, 479] width 236 height 31
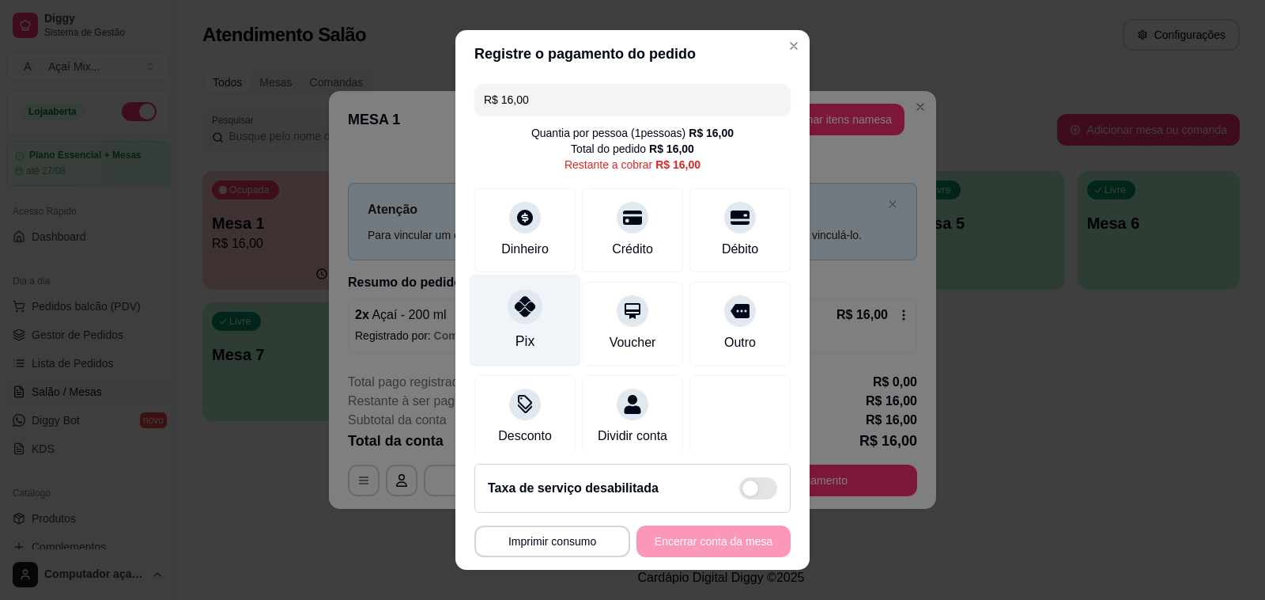
click at [516, 301] on icon at bounding box center [525, 306] width 21 height 21
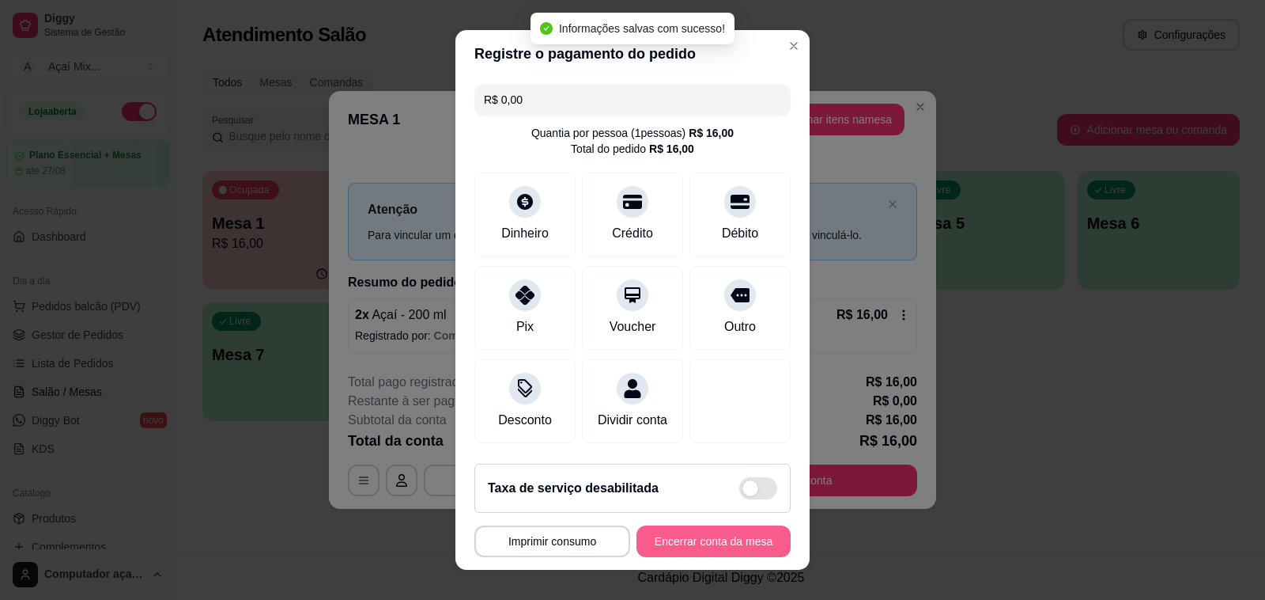
type input "R$ 0,00"
click at [685, 543] on button "Encerrar conta da mesa" at bounding box center [714, 541] width 154 height 32
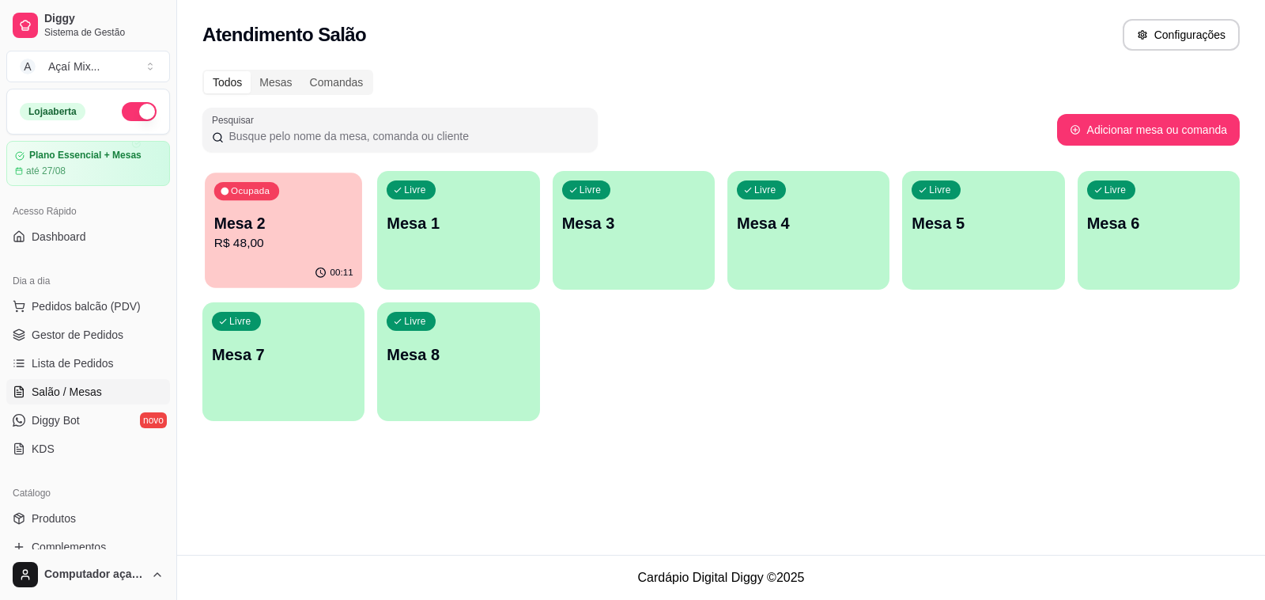
click at [279, 246] on p "R$ 48,00" at bounding box center [283, 243] width 139 height 18
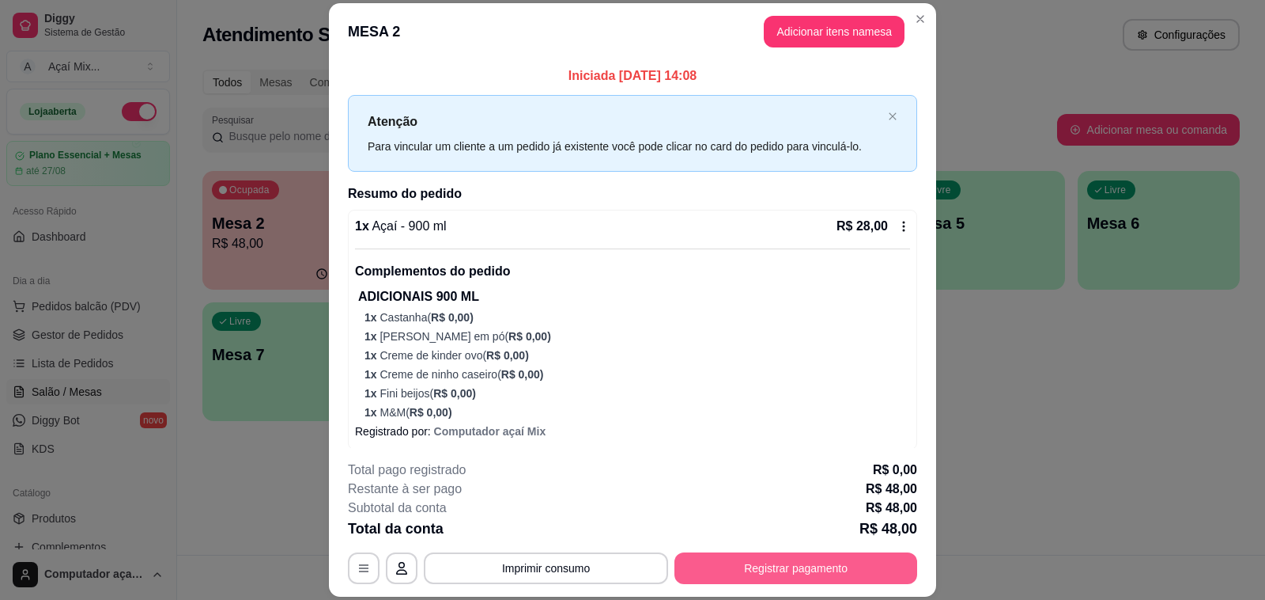
click at [748, 563] on button "Registrar pagamento" at bounding box center [796, 568] width 243 height 32
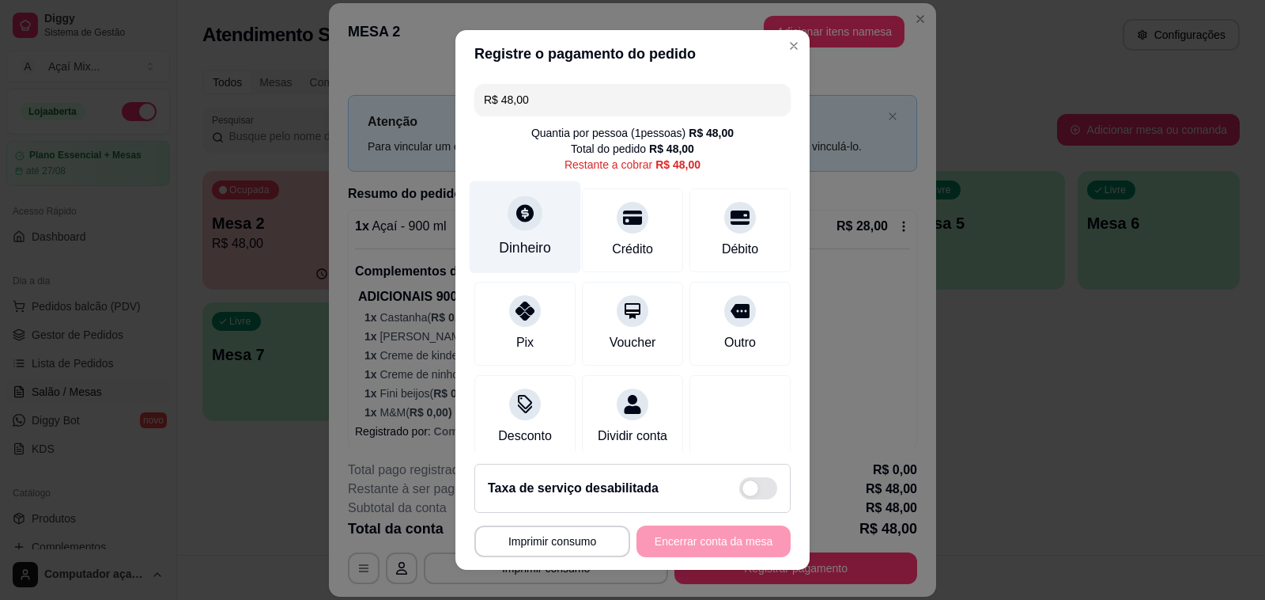
click at [531, 217] on div "Dinheiro" at bounding box center [526, 227] width 112 height 93
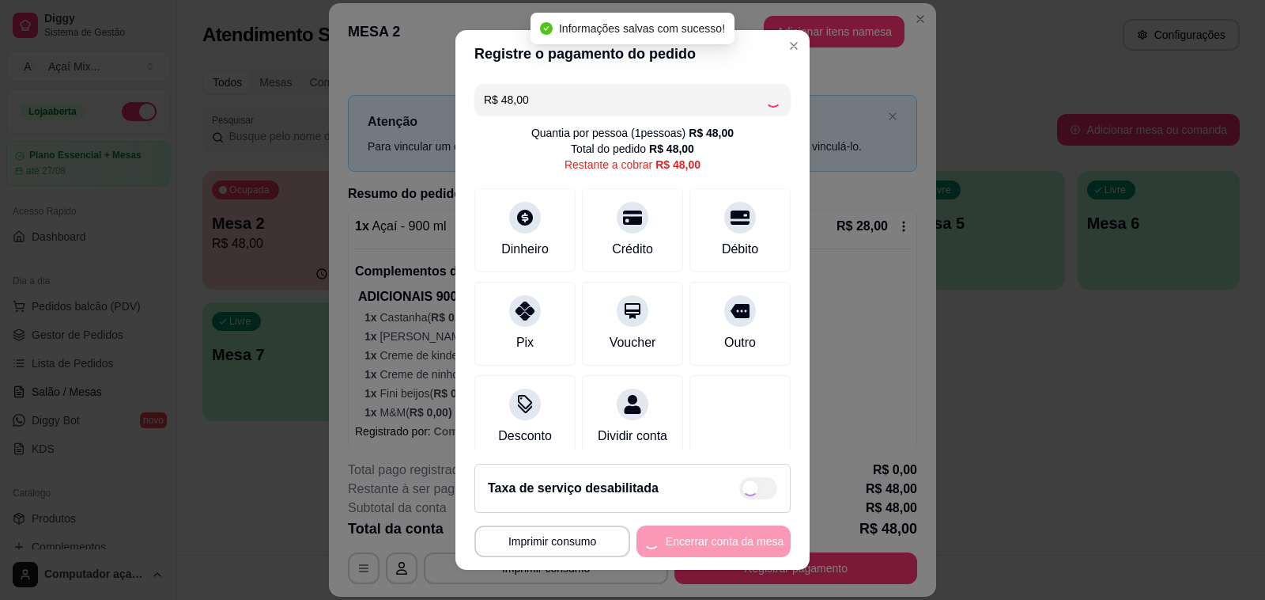
type input "R$ 0,00"
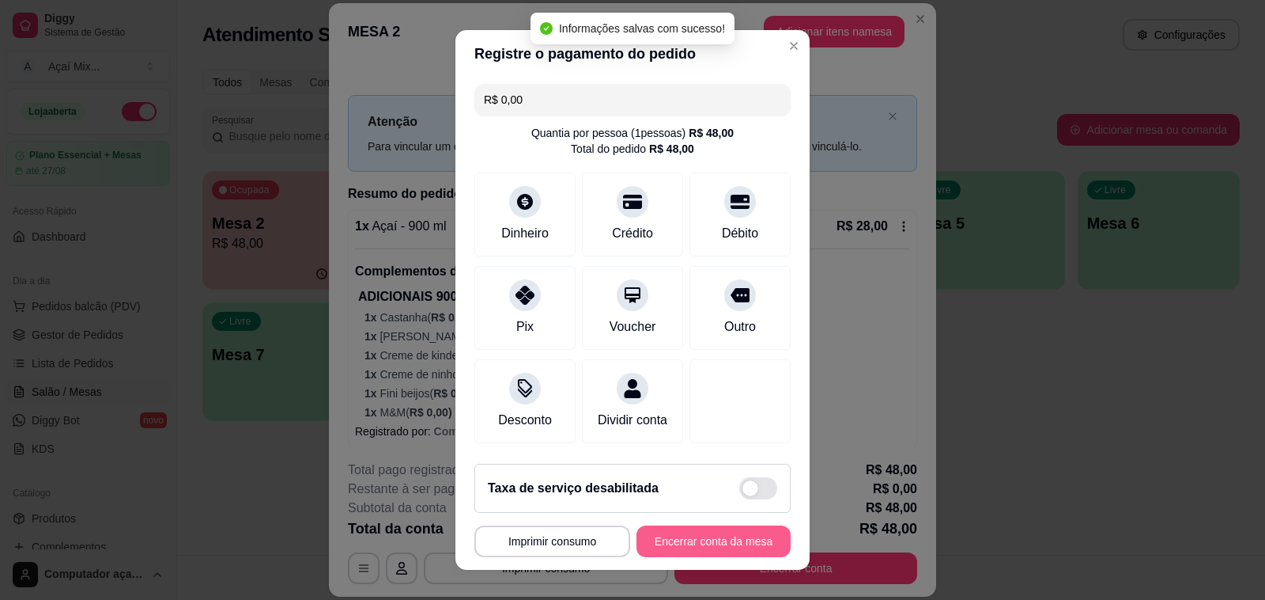
click at [686, 532] on button "Encerrar conta da mesa" at bounding box center [714, 541] width 154 height 32
